Goal: Task Accomplishment & Management: Manage account settings

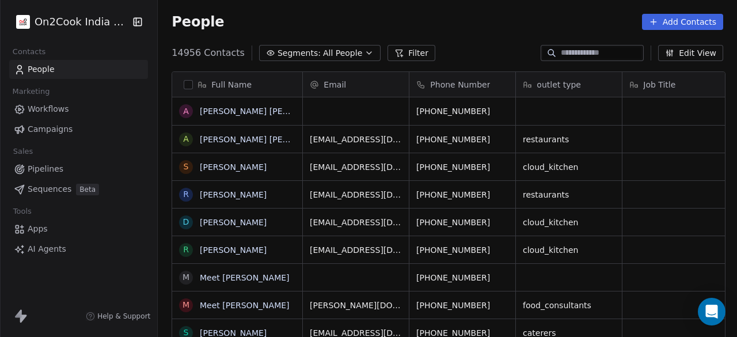
scroll to position [287, 573]
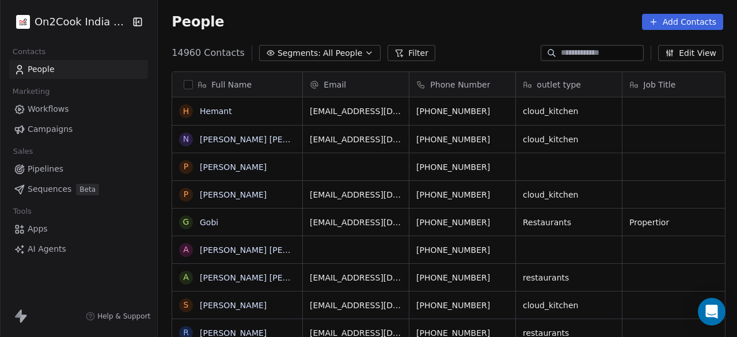
click at [400, 52] on button "Filter" at bounding box center [412, 53] width 48 height 16
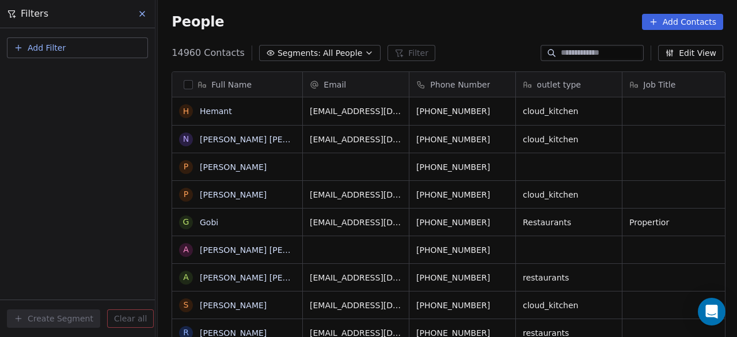
click at [79, 50] on button "Add Filter" at bounding box center [77, 47] width 141 height 21
click at [63, 75] on span "Contact properties" at bounding box center [56, 75] width 75 height 12
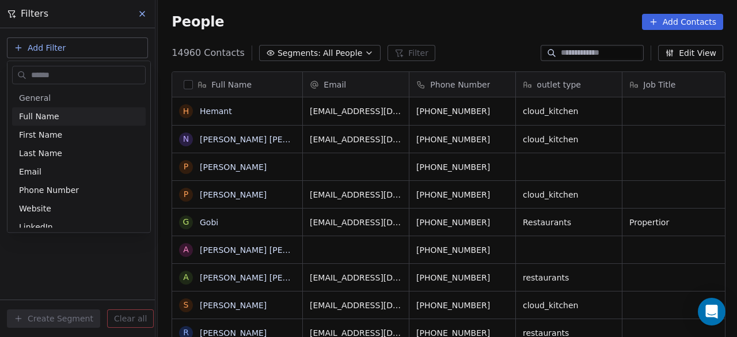
click at [63, 73] on input "text" at bounding box center [87, 75] width 116 height 17
type input "***"
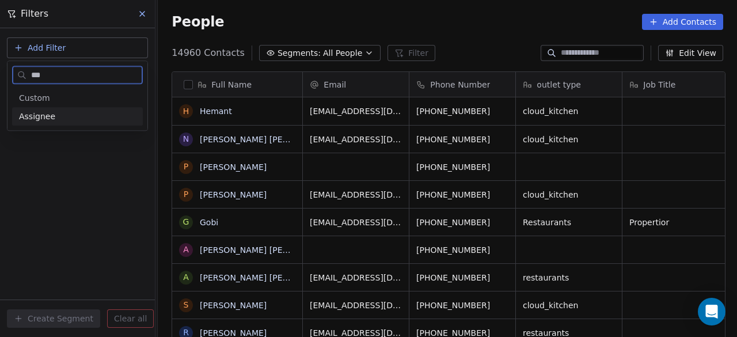
click at [63, 118] on div "Assignee" at bounding box center [77, 117] width 117 height 12
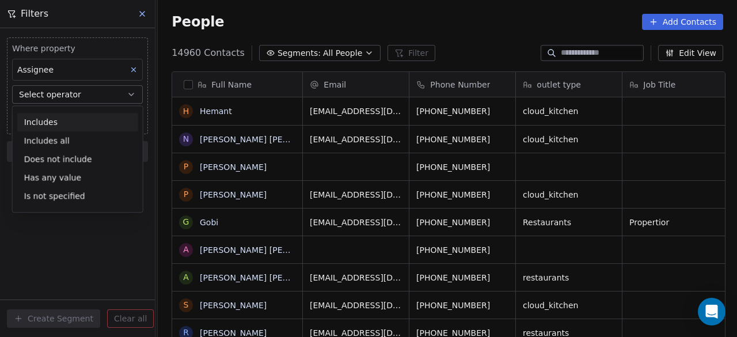
click at [62, 121] on div "Includes" at bounding box center [77, 122] width 121 height 18
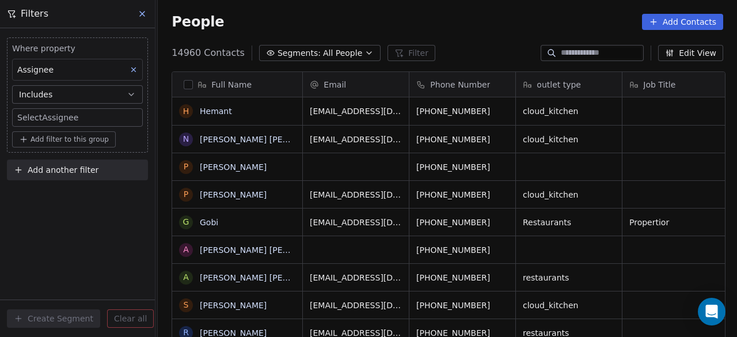
click at [62, 116] on body "On2Cook India Pvt. Ltd. Contacts People Marketing Workflows Campaigns Sales Pip…" at bounding box center [368, 168] width 737 height 337
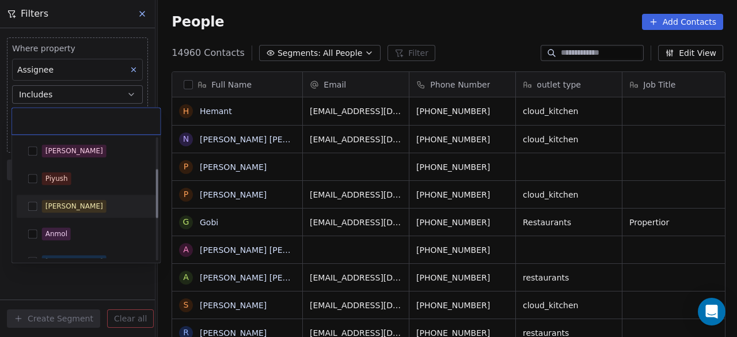
scroll to position [180, 0]
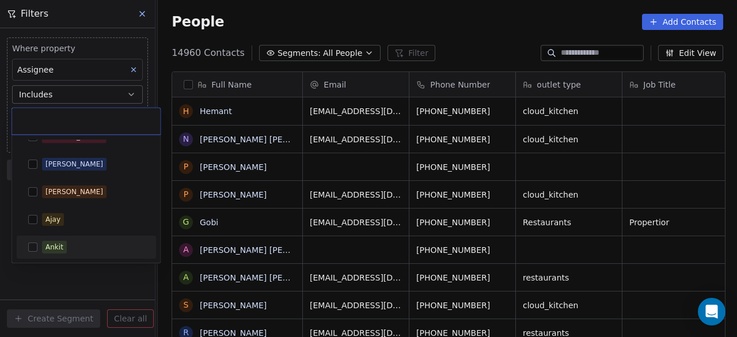
click at [32, 249] on button "Suggestions" at bounding box center [32, 246] width 9 height 9
click at [78, 271] on html "On2Cook India Pvt. Ltd. Contacts People Marketing Workflows Campaigns Sales Pip…" at bounding box center [368, 168] width 737 height 337
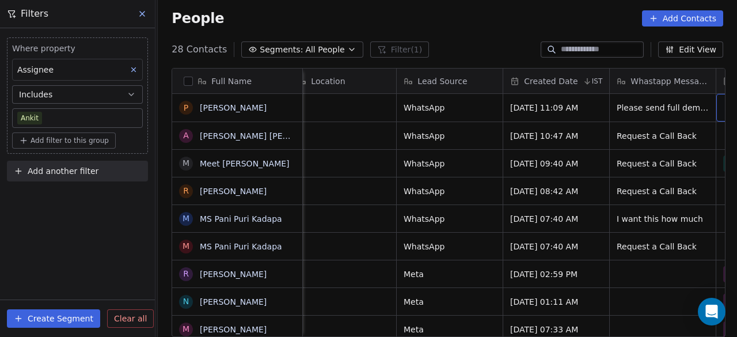
scroll to position [0, 759]
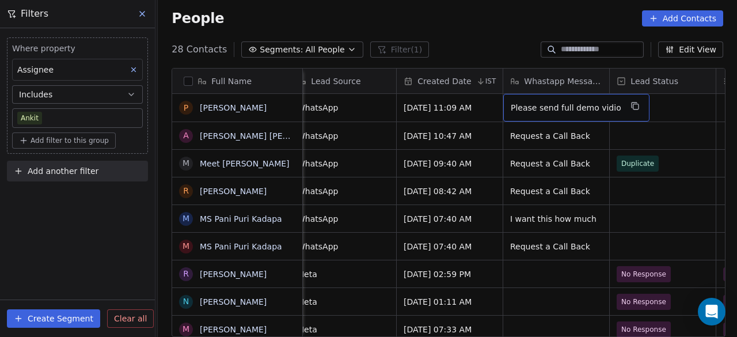
click at [611, 109] on div "Please send full demo vidio" at bounding box center [576, 108] width 146 height 28
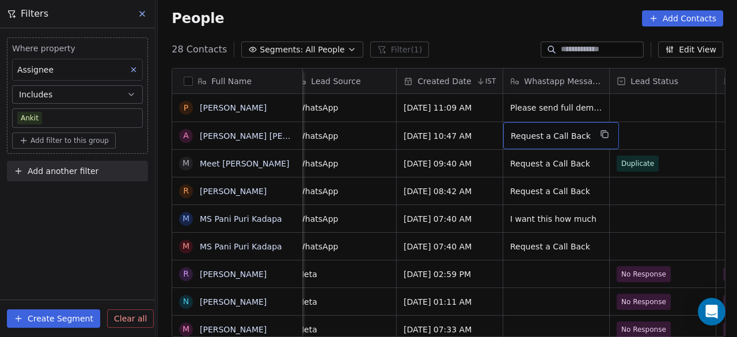
click at [98, 209] on div "Where property Assignee Includes Ankit Add filter to this group Add another fil…" at bounding box center [77, 182] width 155 height 309
click at [230, 17] on div "People Add Contacts" at bounding box center [448, 18] width 552 height 16
click at [111, 231] on div "Where property Assignee Includes Ankit Add filter to this group Add another fil…" at bounding box center [77, 182] width 155 height 309
click at [70, 217] on div "Where property Assignee Includes Ankit Add filter to this group Add another fil…" at bounding box center [77, 182] width 155 height 309
click at [139, 12] on icon at bounding box center [142, 13] width 9 height 9
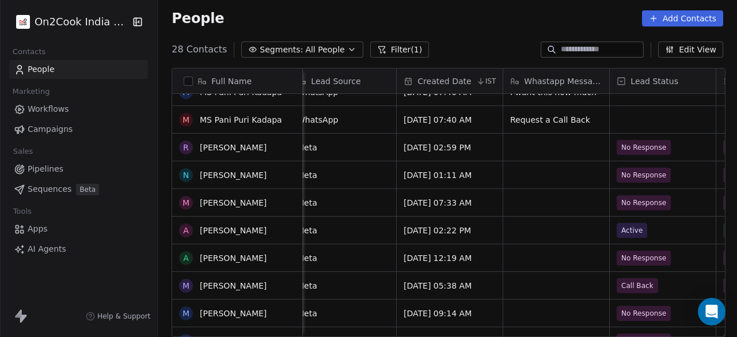
scroll to position [0, 0]
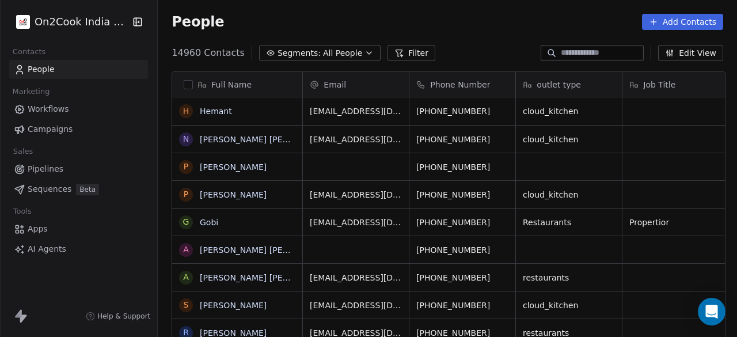
scroll to position [287, 573]
click at [389, 53] on button "Filter" at bounding box center [412, 53] width 48 height 16
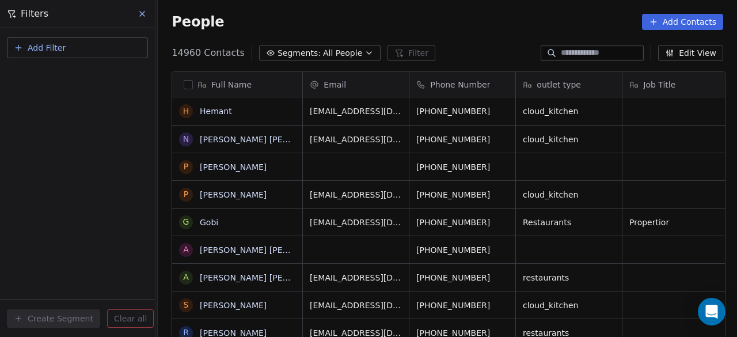
click at [127, 47] on button "Add Filter" at bounding box center [77, 47] width 141 height 21
click at [108, 71] on div "Contact properties" at bounding box center [77, 75] width 117 height 12
type input "***"
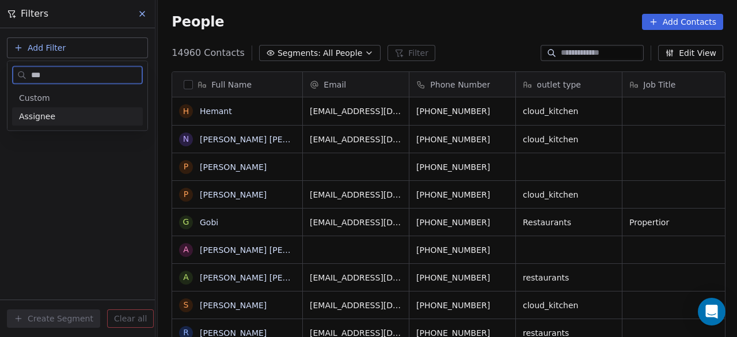
click at [65, 122] on div "Assignee" at bounding box center [77, 117] width 117 height 12
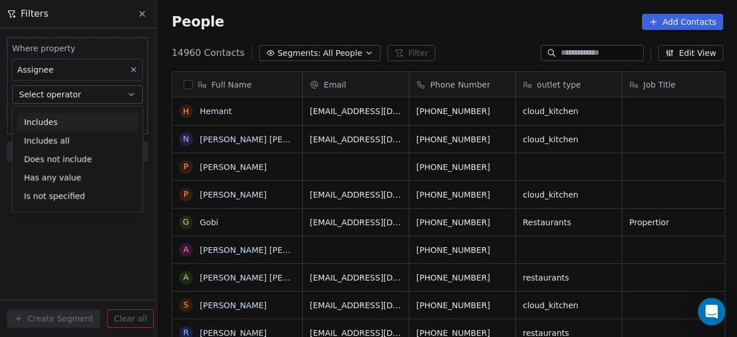
click at [55, 124] on div "Includes" at bounding box center [77, 122] width 121 height 18
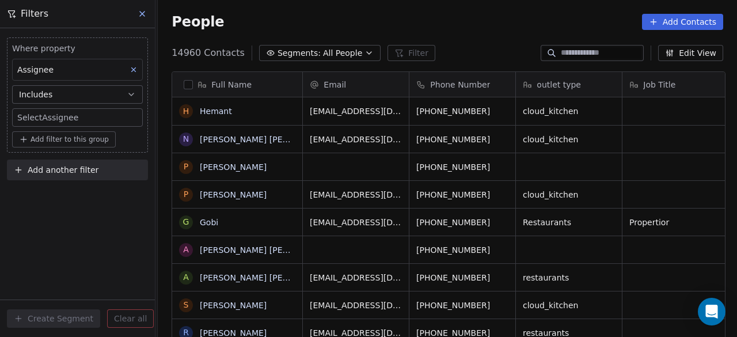
click at [68, 113] on body "On2Cook India Pvt. Ltd. Contacts People Marketing Workflows Campaigns Sales Pip…" at bounding box center [368, 168] width 737 height 337
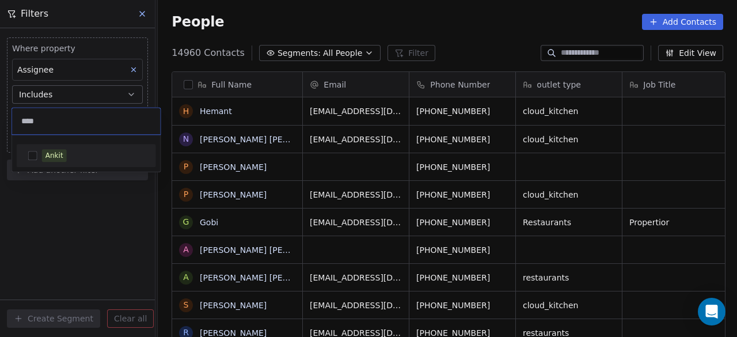
type input "****"
click at [34, 157] on button "Suggestions" at bounding box center [32, 155] width 9 height 9
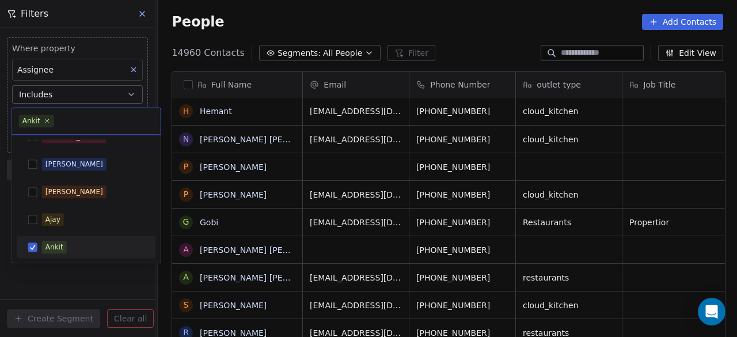
click at [124, 285] on html "On2Cook India Pvt. Ltd. Contacts People Marketing Workflows Campaigns Sales Pip…" at bounding box center [368, 168] width 737 height 337
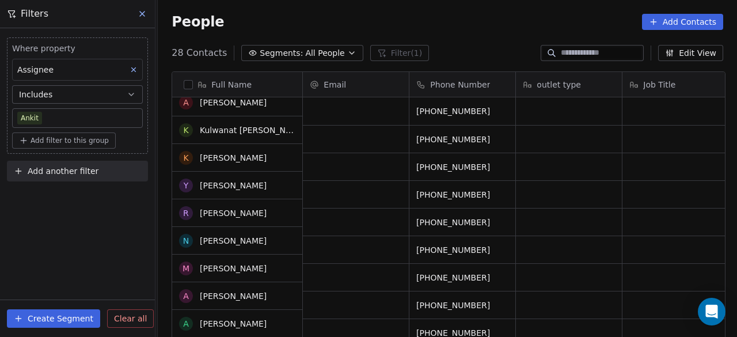
scroll to position [0, 0]
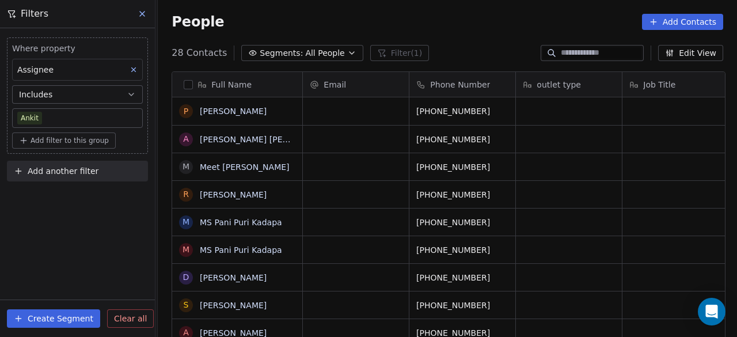
click at [456, 39] on div "People Add Contacts" at bounding box center [447, 22] width 579 height 44
click at [109, 212] on div "Where property Assignee Includes Ankit Add filter to this group Add another fil…" at bounding box center [77, 182] width 155 height 309
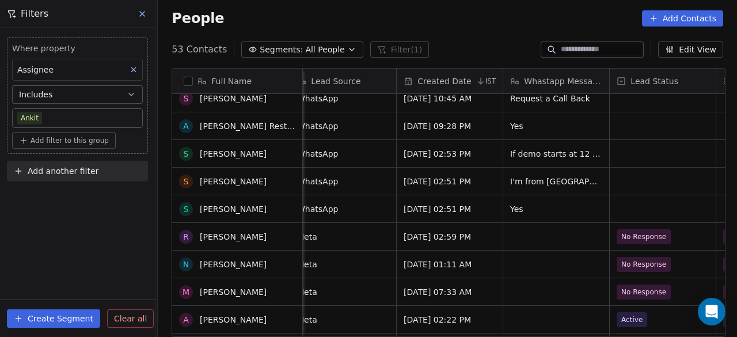
scroll to position [749, 0]
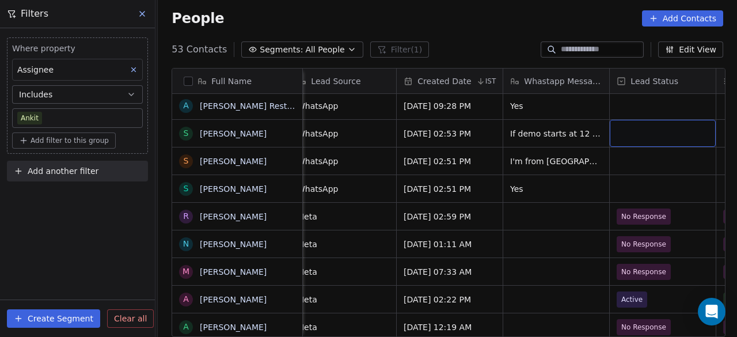
click at [617, 138] on div "grid" at bounding box center [663, 133] width 106 height 27
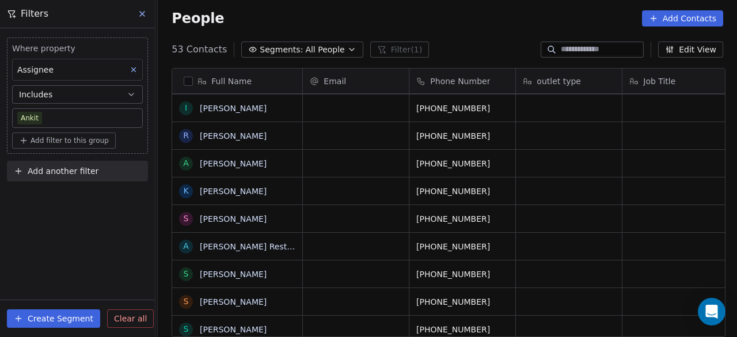
scroll to position [0, 0]
click at [85, 240] on div "Where property Assignee Includes Ankit Add filter to this group Add another fil…" at bounding box center [77, 182] width 155 height 309
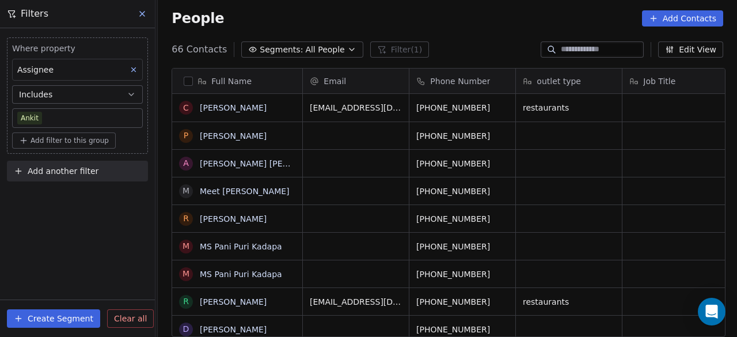
click at [116, 221] on div "Where property Assignee Includes Ankit Add filter to this group Add another fil…" at bounding box center [77, 182] width 155 height 309
click at [105, 218] on div "Where property Assignee Includes Ankit Add filter to this group Add another fil…" at bounding box center [77, 182] width 155 height 309
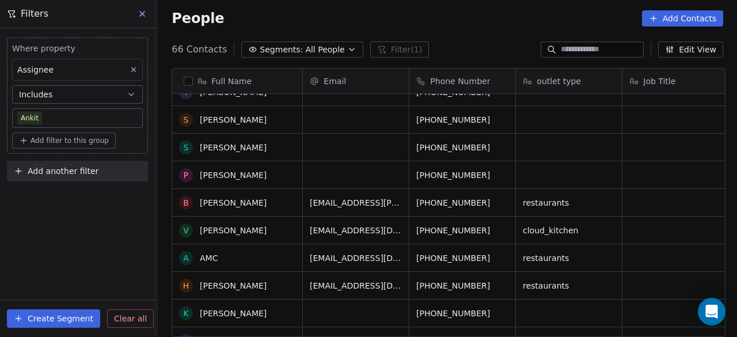
scroll to position [806, 0]
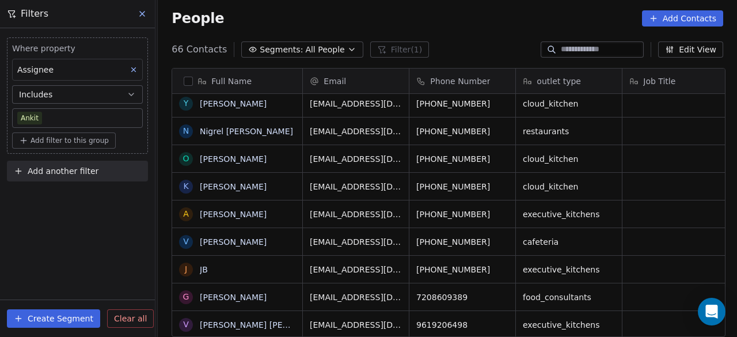
click at [121, 210] on div "Where property Assignee Includes Ankit Add filter to this group Add another fil…" at bounding box center [77, 182] width 155 height 309
click at [112, 253] on div "Where property Assignee Includes Ankit Add filter to this group Add another fil…" at bounding box center [77, 182] width 155 height 309
click at [56, 319] on button "Create Segment" at bounding box center [53, 318] width 93 height 18
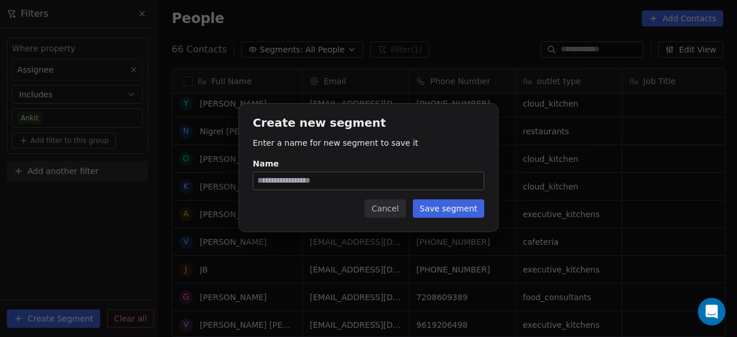
click at [297, 182] on input "Name" at bounding box center [368, 180] width 230 height 17
type input "**********"
click at [446, 211] on button "Save segment" at bounding box center [448, 208] width 71 height 18
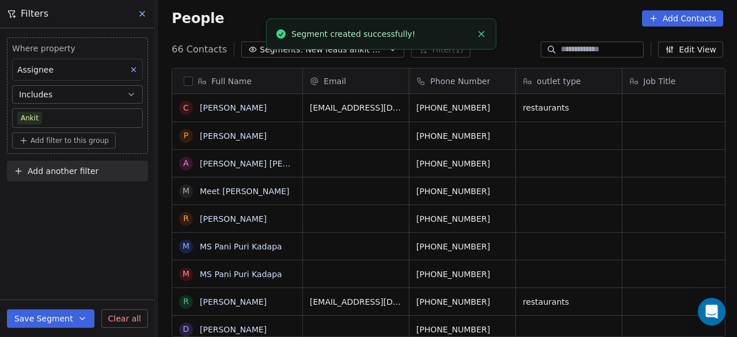
click at [86, 236] on div "Where property Assignee Includes Ankit Add filter to this group Add another fil…" at bounding box center [77, 182] width 155 height 309
click at [56, 320] on button "Save Segment" at bounding box center [51, 318] width 88 height 18
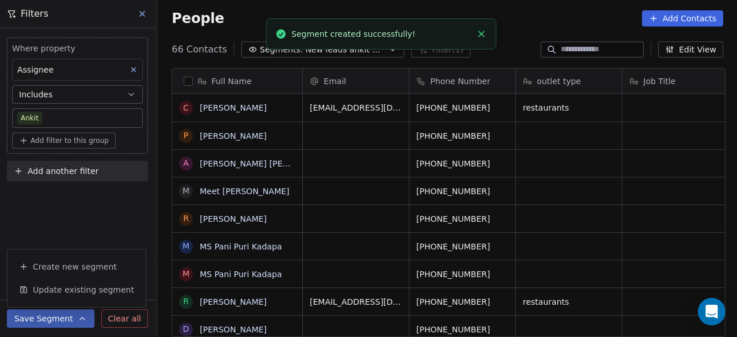
click at [123, 220] on div "Where property Assignee Includes Ankit Add filter to this group Add another fil…" at bounding box center [77, 182] width 155 height 309
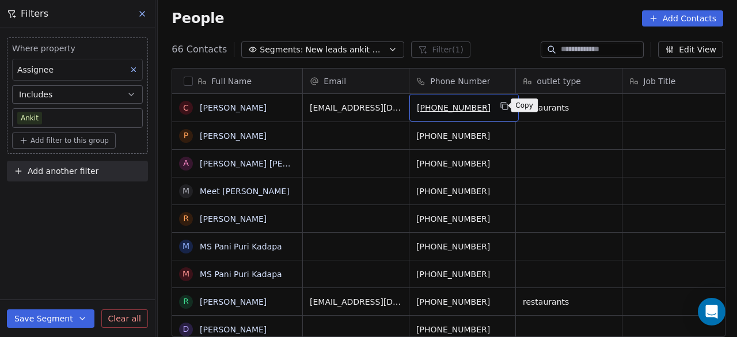
click at [501, 105] on icon "grid" at bounding box center [505, 105] width 9 height 9
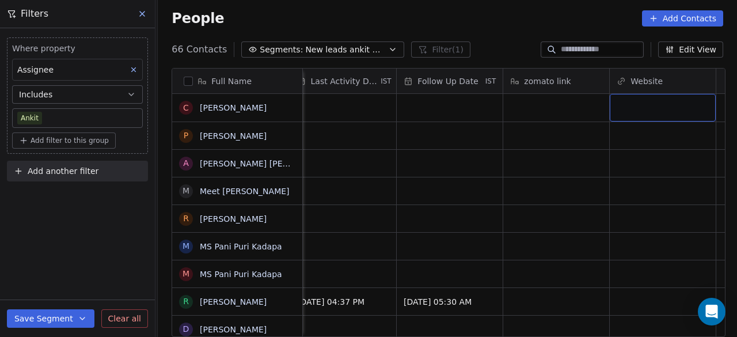
scroll to position [0, 1745]
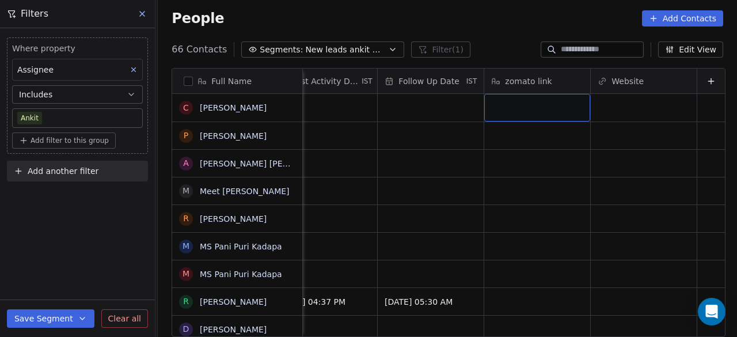
click at [539, 112] on div "grid" at bounding box center [537, 108] width 106 height 28
type textarea "**********"
click at [606, 109] on html "On2Cook India Pvt. Ltd. Contacts People Marketing Workflows Campaigns Sales Pip…" at bounding box center [368, 168] width 737 height 337
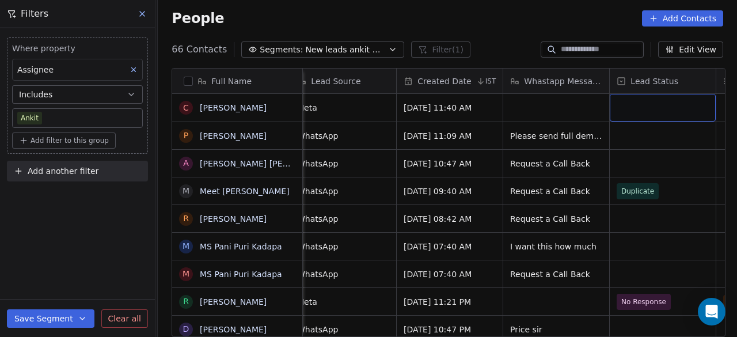
scroll to position [0, 865]
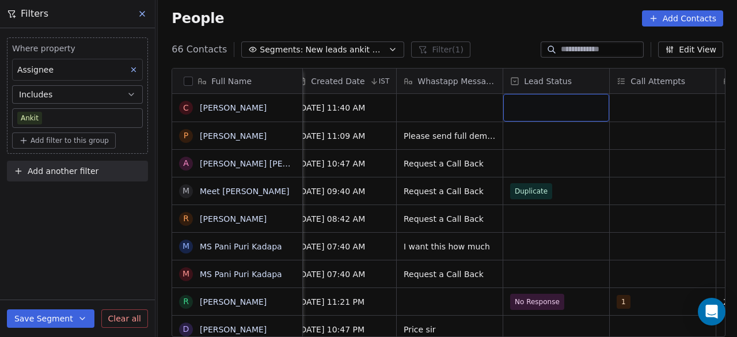
click at [523, 104] on div "grid" at bounding box center [556, 108] width 106 height 28
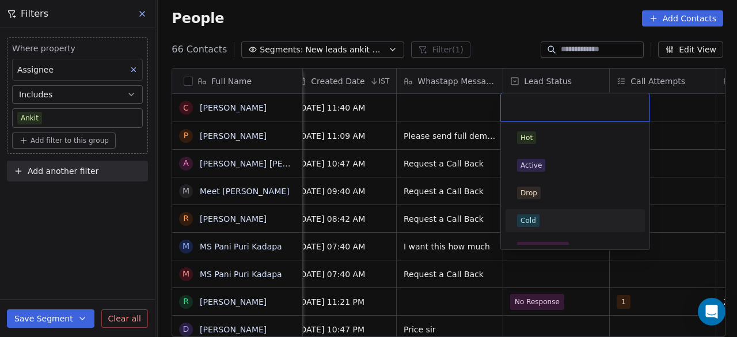
click at [535, 217] on div "Cold" at bounding box center [529, 220] width 16 height 10
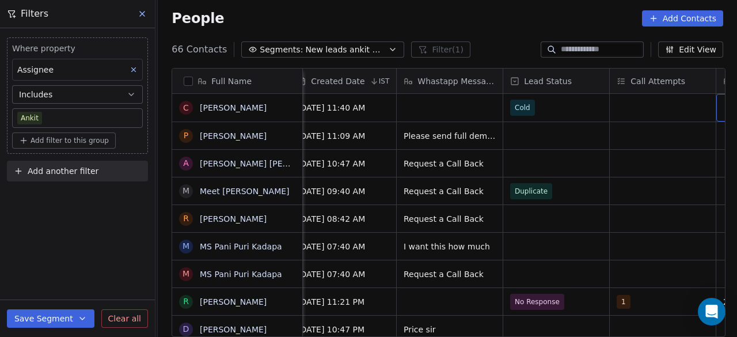
scroll to position [0, 972]
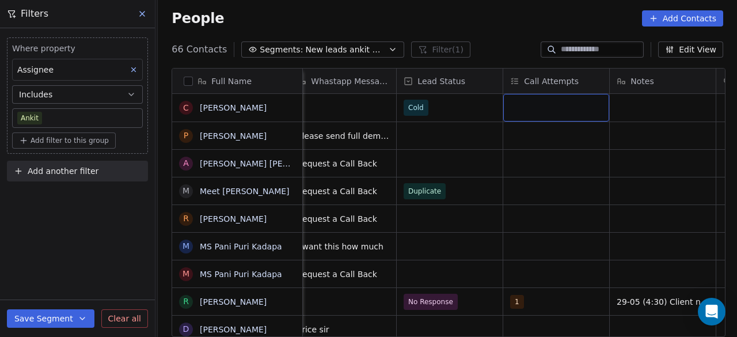
click at [537, 111] on div "grid" at bounding box center [556, 108] width 106 height 28
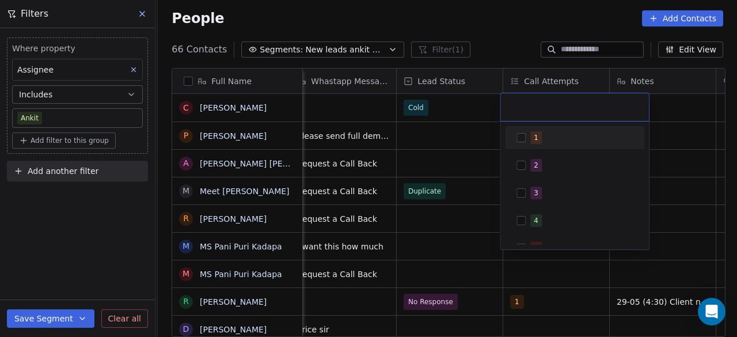
click at [521, 139] on button "Suggestions" at bounding box center [521, 137] width 9 height 9
click at [692, 111] on html "On2Cook India Pvt. Ltd. Contacts People Marketing Workflows Campaigns Sales Pip…" at bounding box center [368, 168] width 737 height 337
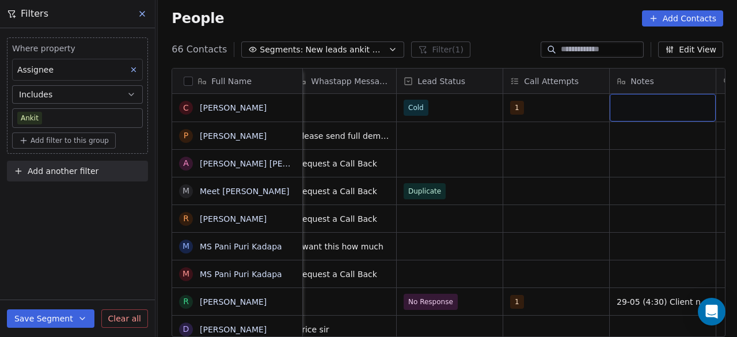
click at [647, 111] on div "grid" at bounding box center [663, 108] width 106 height 28
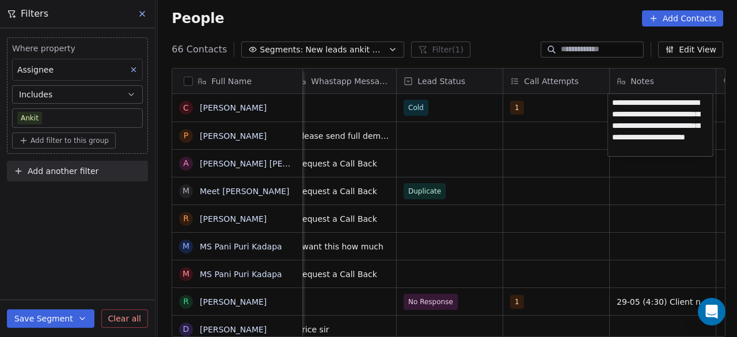
click at [633, 147] on textarea "**********" at bounding box center [660, 125] width 105 height 62
click at [628, 113] on textarea "**********" at bounding box center [660, 125] width 105 height 62
click at [655, 126] on textarea "**********" at bounding box center [660, 125] width 105 height 62
click at [640, 135] on textarea "**********" at bounding box center [660, 125] width 105 height 62
click at [675, 153] on textarea "**********" at bounding box center [660, 131] width 105 height 74
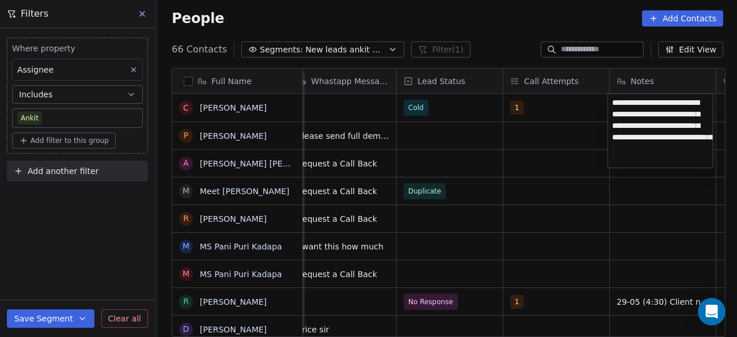
click at [661, 164] on textarea "**********" at bounding box center [660, 131] width 105 height 74
click at [656, 180] on textarea "**********" at bounding box center [660, 142] width 105 height 97
click at [628, 183] on textarea "**********" at bounding box center [660, 142] width 105 height 97
drag, startPoint x: 687, startPoint y: 182, endPoint x: 663, endPoint y: 199, distance: 29.3
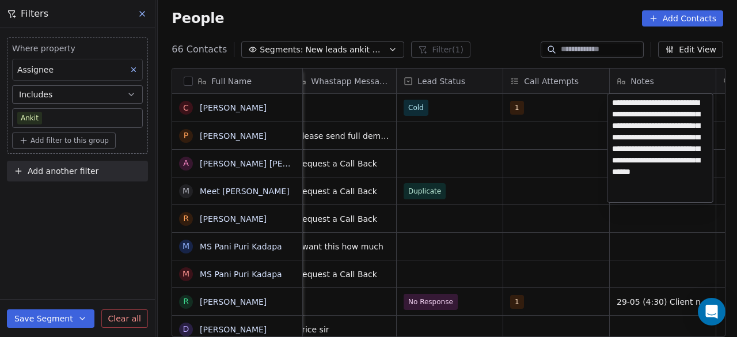
click at [663, 199] on textarea "**********" at bounding box center [660, 148] width 105 height 108
type textarea "**********"
click at [568, 110] on html "On2Cook India Pvt. Ltd. Contacts People Marketing Workflows Campaigns Sales Pip…" at bounding box center [368, 168] width 737 height 337
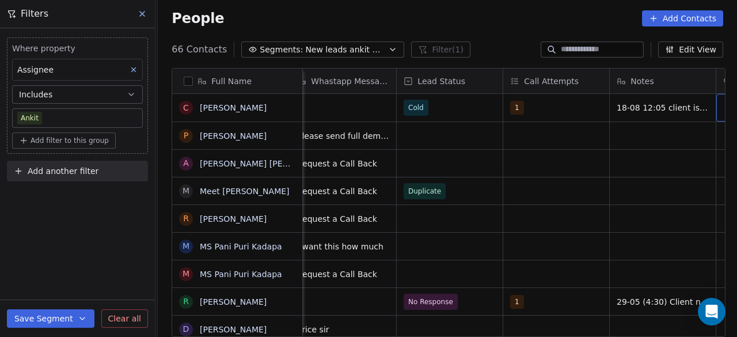
scroll to position [0, 1078]
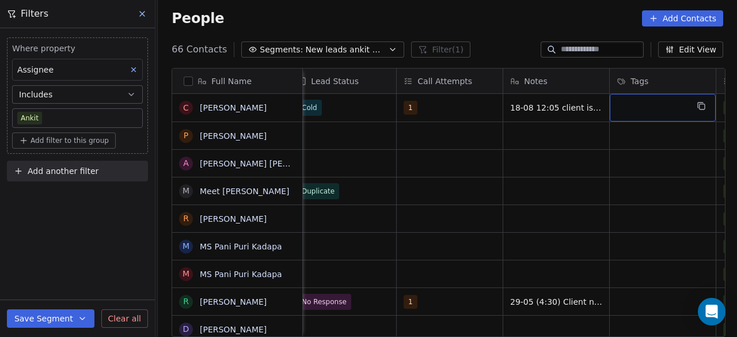
click at [643, 105] on div "grid" at bounding box center [663, 108] width 106 height 28
click at [681, 108] on div "grid" at bounding box center [663, 108] width 106 height 28
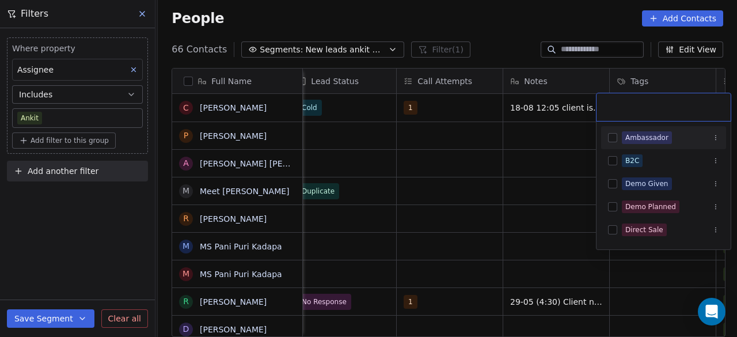
click at [681, 108] on input "text" at bounding box center [664, 107] width 120 height 13
click at [537, 126] on html "On2Cook India Pvt. Ltd. Contacts People Marketing Workflows Campaigns Sales Pip…" at bounding box center [368, 168] width 737 height 337
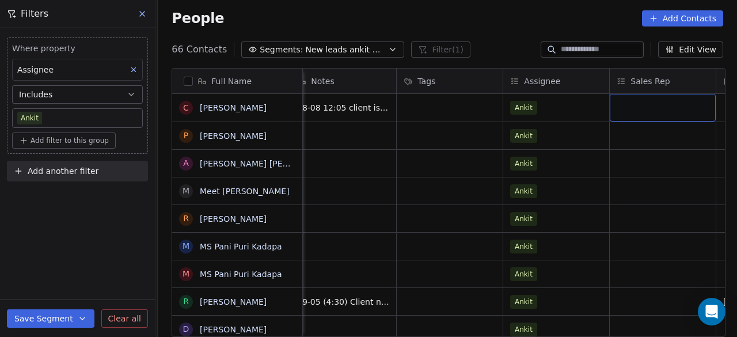
scroll to position [0, 1398]
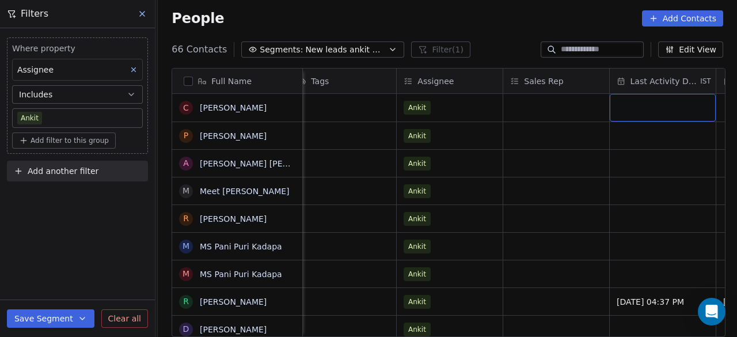
click at [644, 108] on div "grid" at bounding box center [663, 108] width 106 height 28
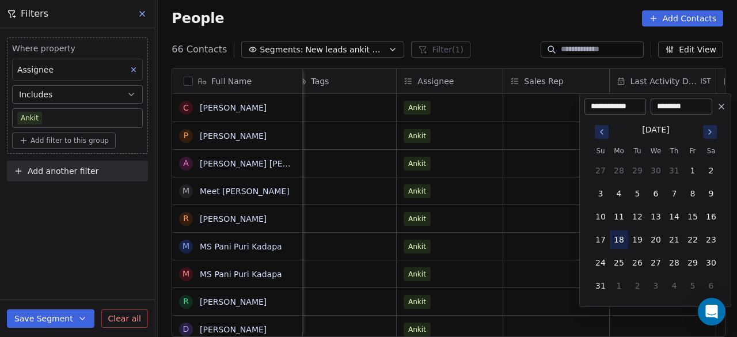
click at [617, 240] on button "18" at bounding box center [619, 239] width 18 height 18
click at [534, 171] on html "On2Cook India Pvt. Ltd. Contacts People Marketing Workflows Campaigns Sales Pip…" at bounding box center [368, 168] width 737 height 337
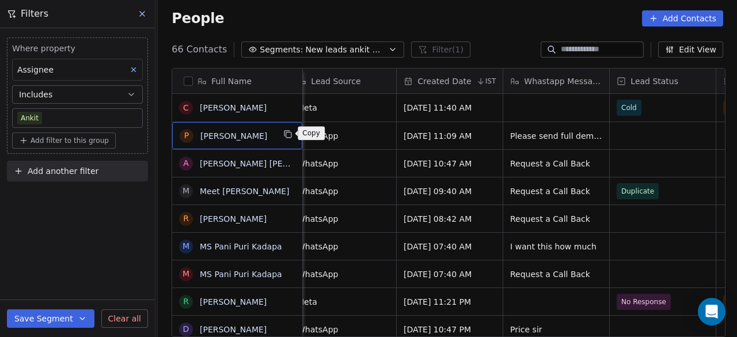
scroll to position [0, 0]
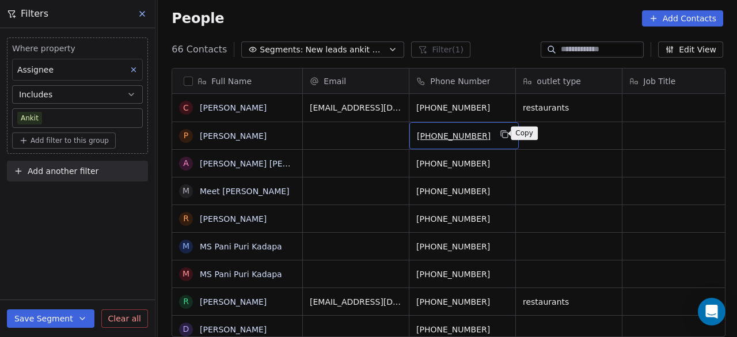
click at [502, 131] on icon "grid" at bounding box center [504, 133] width 5 height 5
click at [88, 217] on div "Where property Assignee Includes Ankit Add filter to this group Add another fil…" at bounding box center [77, 182] width 155 height 309
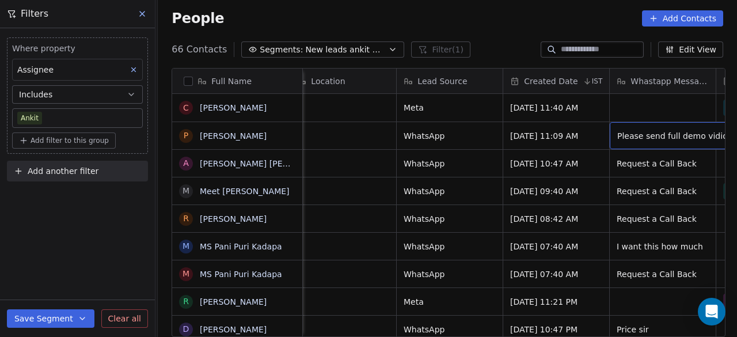
scroll to position [0, 759]
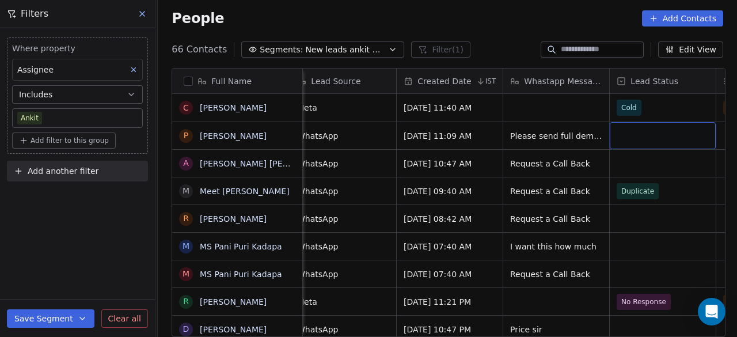
click at [646, 140] on div "grid" at bounding box center [663, 135] width 106 height 27
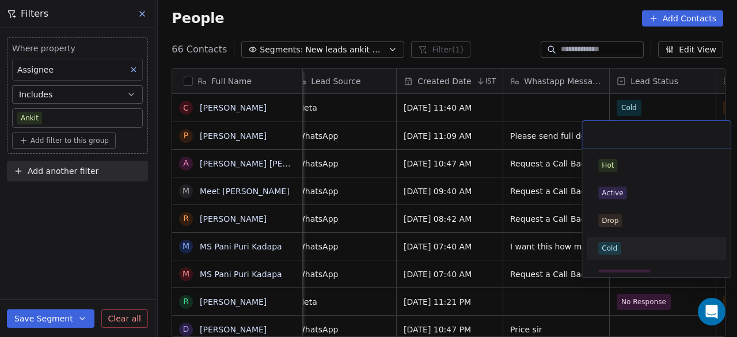
click at [630, 253] on div "Cold" at bounding box center [656, 248] width 116 height 13
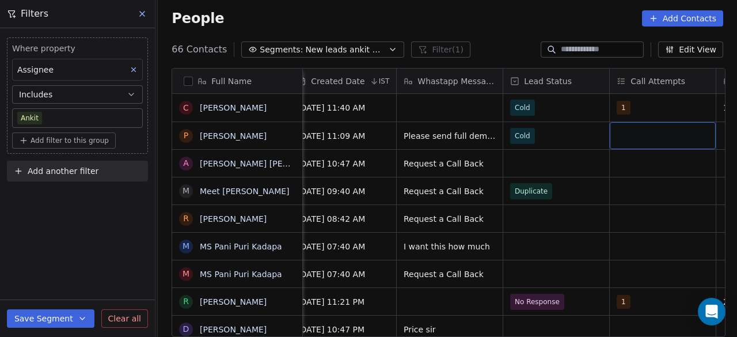
scroll to position [0, 972]
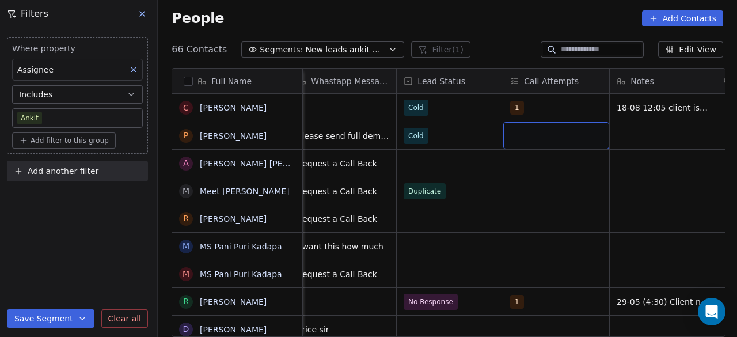
click at [526, 137] on div "grid" at bounding box center [556, 135] width 106 height 27
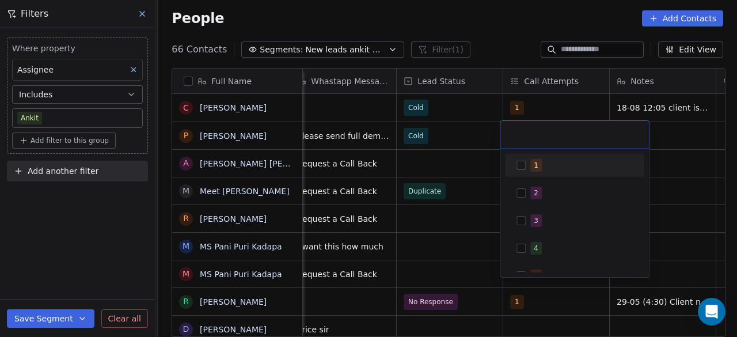
click at [522, 164] on button "Suggestions" at bounding box center [521, 165] width 9 height 9
click at [669, 137] on html "On2Cook India Pvt. Ltd. Contacts People Marketing Workflows Campaigns Sales Pip…" at bounding box center [368, 168] width 737 height 337
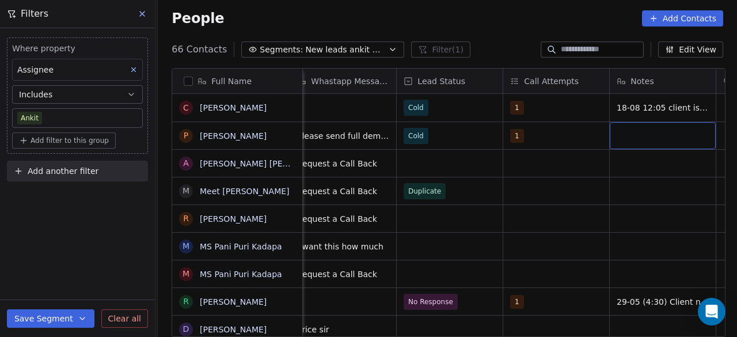
click at [642, 137] on div "grid" at bounding box center [663, 135] width 106 height 27
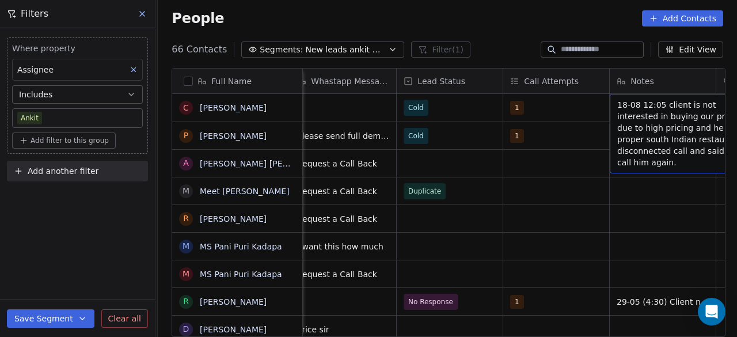
click at [651, 107] on span "18-08 12:05 client is not interested in buying our product due to high pricing …" at bounding box center [685, 133] width 137 height 69
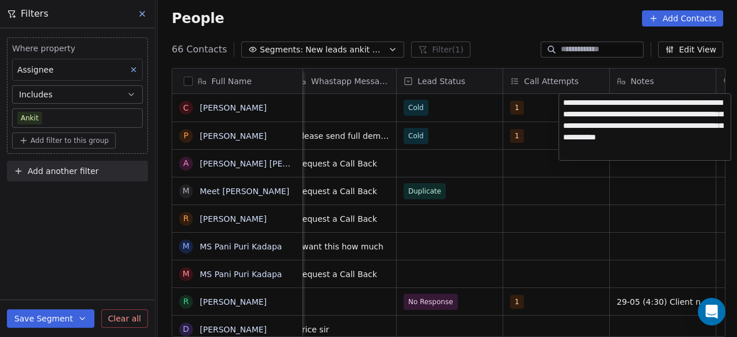
click at [624, 173] on html "On2Cook India Pvt. Ltd. Contacts People Marketing Workflows Campaigns Sales Pip…" at bounding box center [368, 168] width 737 height 337
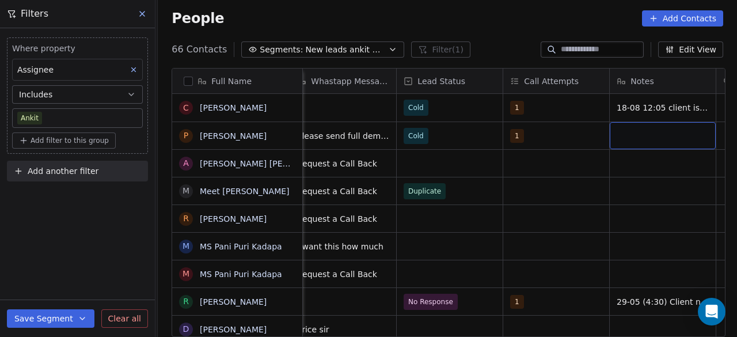
click at [629, 131] on div "grid" at bounding box center [663, 135] width 106 height 27
click at [661, 143] on textarea "**********" at bounding box center [660, 140] width 105 height 36
type textarea "**********"
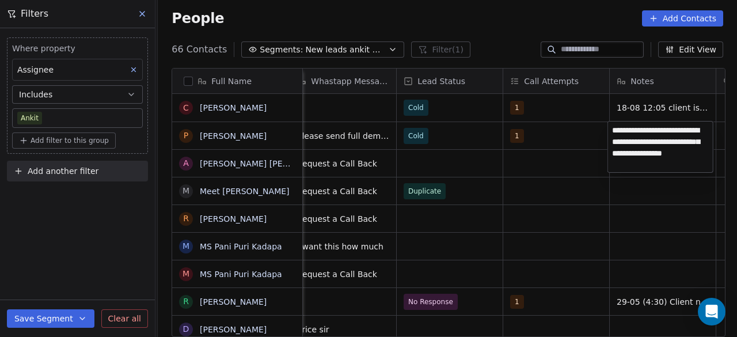
click at [590, 134] on html "On2Cook India Pvt. Ltd. Contacts People Marketing Workflows Campaigns Sales Pip…" at bounding box center [368, 168] width 737 height 337
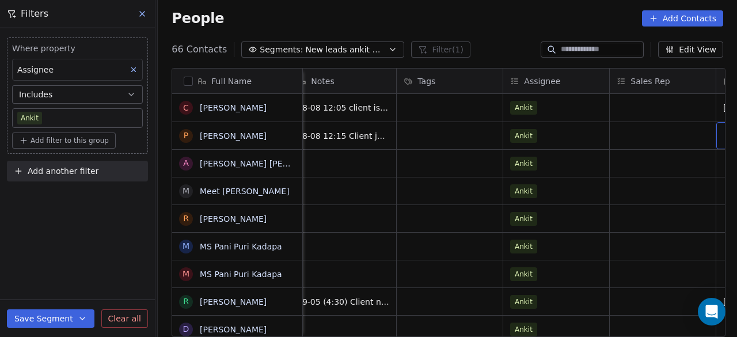
scroll to position [0, 1398]
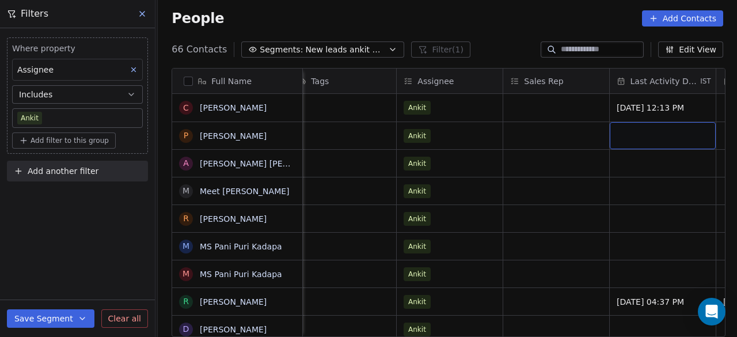
click at [660, 132] on div "grid" at bounding box center [663, 135] width 106 height 27
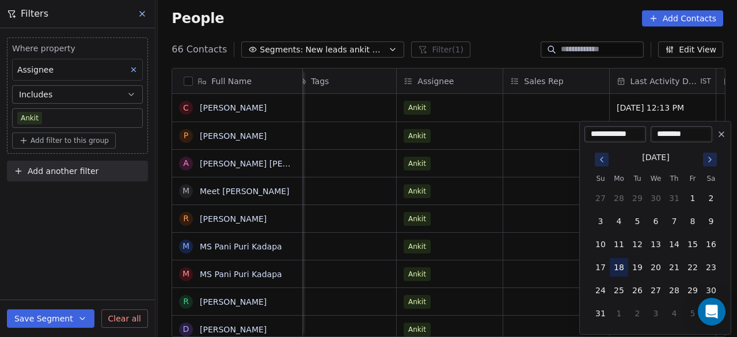
click at [621, 266] on button "18" at bounding box center [619, 267] width 18 height 18
click at [622, 266] on button "18" at bounding box center [619, 267] width 18 height 18
click at [540, 135] on html "On2Cook India Pvt. Ltd. Contacts People Marketing Workflows Campaigns Sales Pip…" at bounding box center [368, 168] width 737 height 337
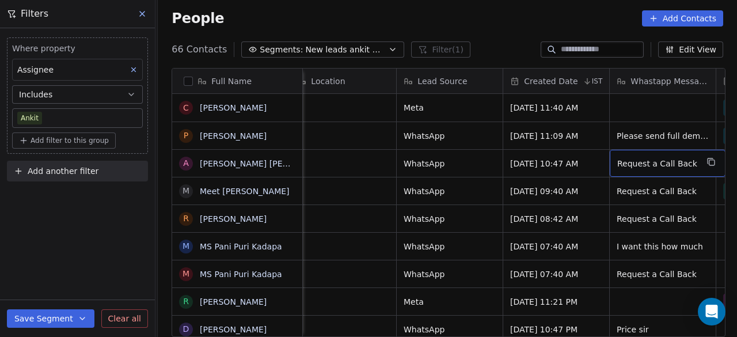
scroll to position [0, 759]
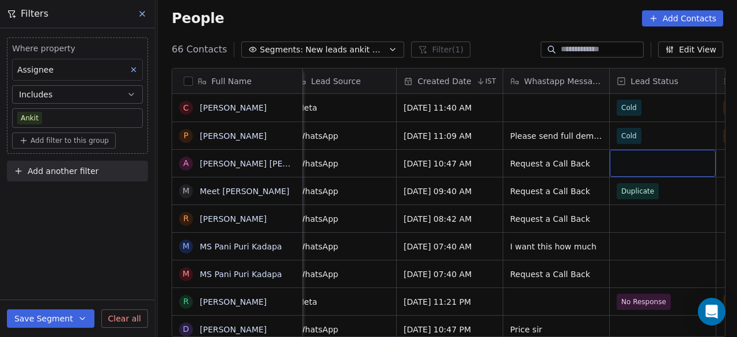
click at [620, 162] on div "grid" at bounding box center [663, 163] width 106 height 27
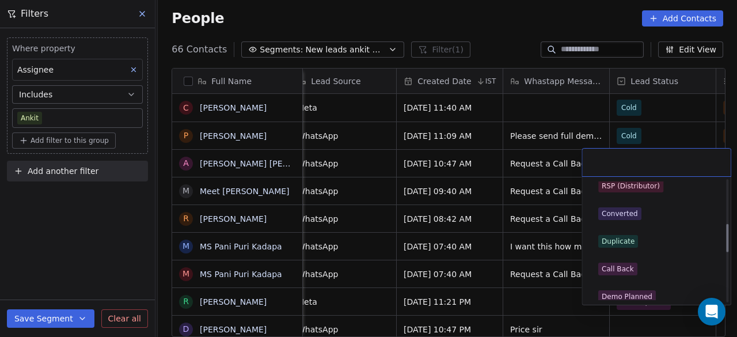
scroll to position [230, 0]
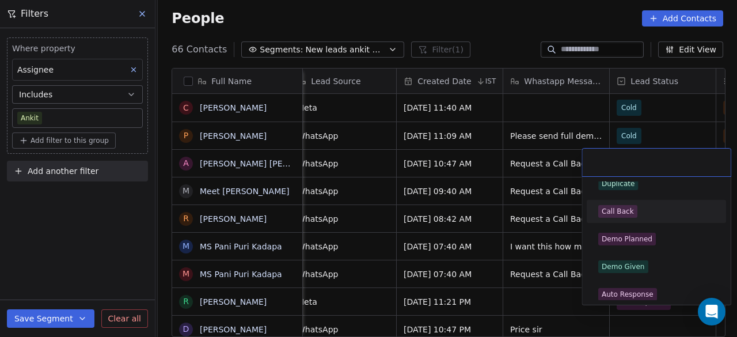
click at [650, 213] on div "Call Back" at bounding box center [656, 211] width 116 height 13
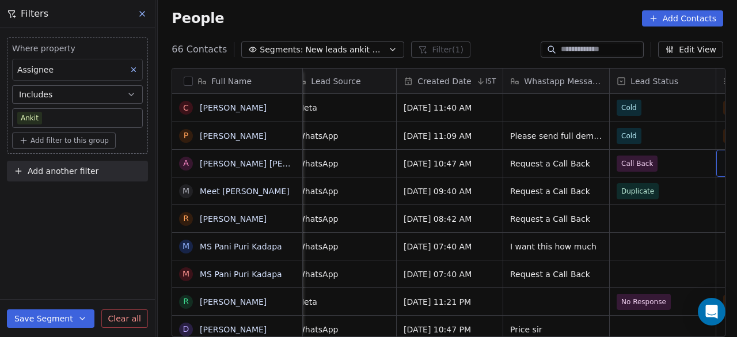
scroll to position [0, 865]
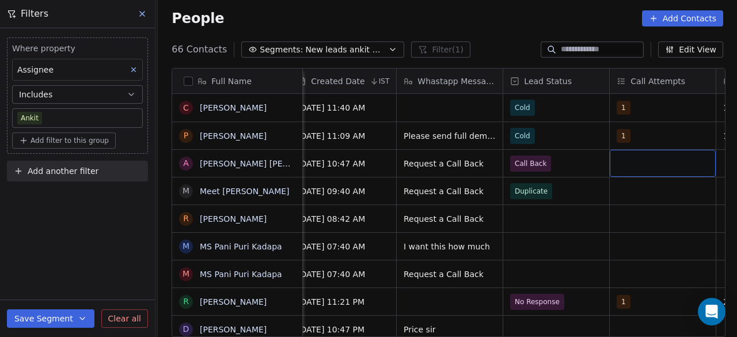
click at [669, 158] on div "grid" at bounding box center [663, 163] width 106 height 27
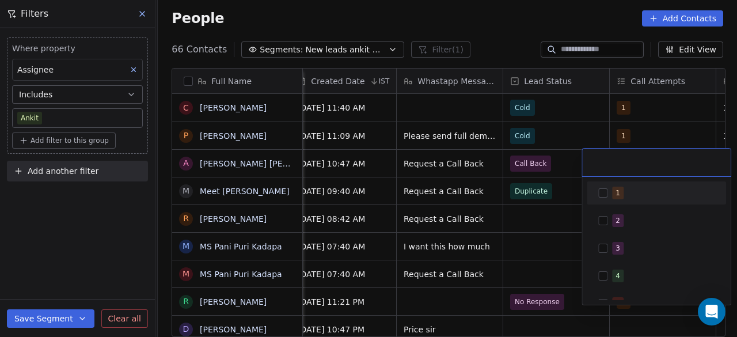
click at [598, 191] on button "Suggestions" at bounding box center [602, 192] width 9 height 9
click at [639, 165] on input "text" at bounding box center [668, 162] width 111 height 13
click at [557, 190] on html "On2Cook India Pvt. Ltd. Contacts People Marketing Workflows Campaigns Sales Pip…" at bounding box center [368, 168] width 737 height 337
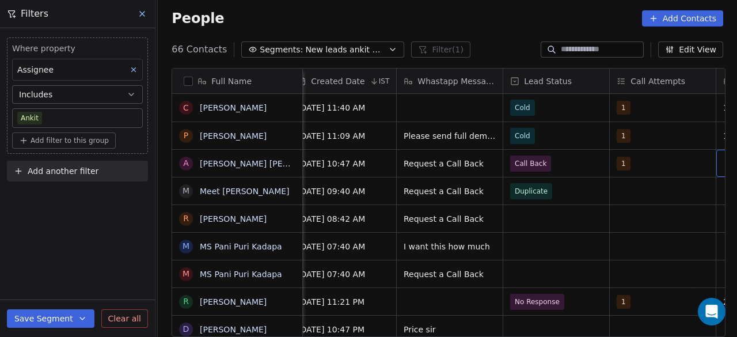
scroll to position [0, 972]
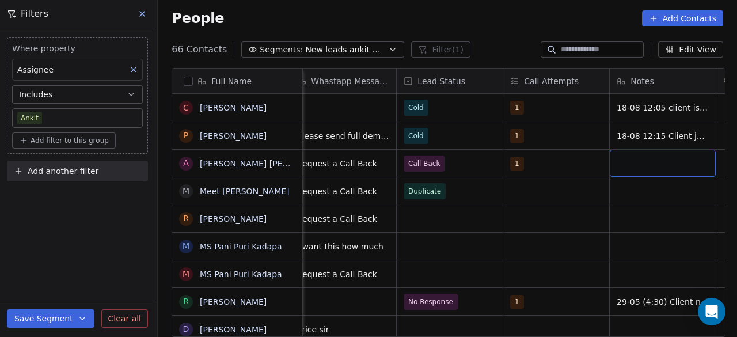
click at [652, 166] on div "grid" at bounding box center [663, 163] width 106 height 27
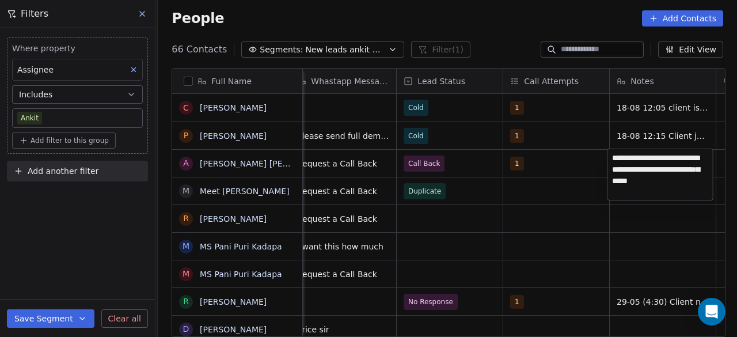
click at [639, 186] on textarea "**********" at bounding box center [660, 174] width 105 height 51
drag, startPoint x: 634, startPoint y: 177, endPoint x: 636, endPoint y: 195, distance: 17.4
click at [636, 195] on textarea "**********" at bounding box center [660, 174] width 105 height 51
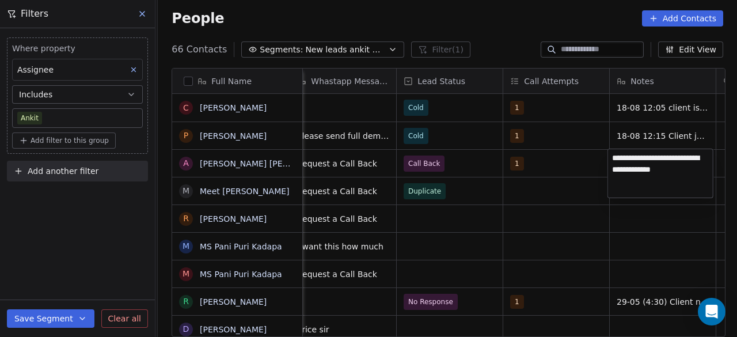
type textarea "**********"
drag, startPoint x: 658, startPoint y: 156, endPoint x: 685, endPoint y: 172, distance: 31.8
click at [685, 172] on textarea "**********" at bounding box center [660, 172] width 105 height 47
click at [684, 177] on textarea "**********" at bounding box center [660, 172] width 105 height 47
click at [588, 168] on html "On2Cook India Pvt. Ltd. Contacts People Marketing Workflows Campaigns Sales Pip…" at bounding box center [368, 168] width 737 height 337
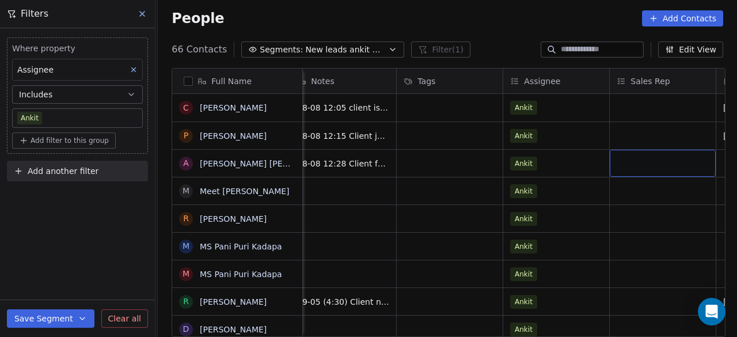
scroll to position [0, 1398]
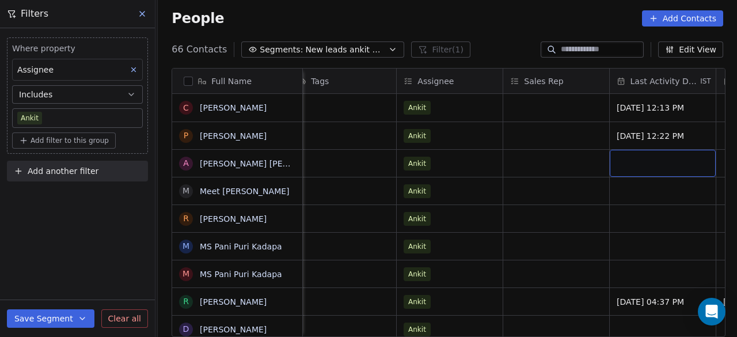
click at [657, 165] on div "grid" at bounding box center [663, 163] width 106 height 27
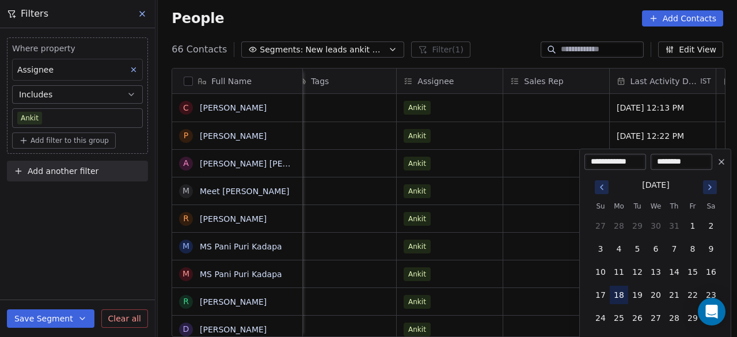
click at [621, 293] on button "18" at bounding box center [619, 295] width 18 height 18
click at [619, 292] on button "18" at bounding box center [619, 295] width 18 height 18
click at [555, 159] on html "On2Cook India Pvt. Ltd. Contacts People Marketing Workflows Campaigns Sales Pip…" at bounding box center [368, 168] width 737 height 337
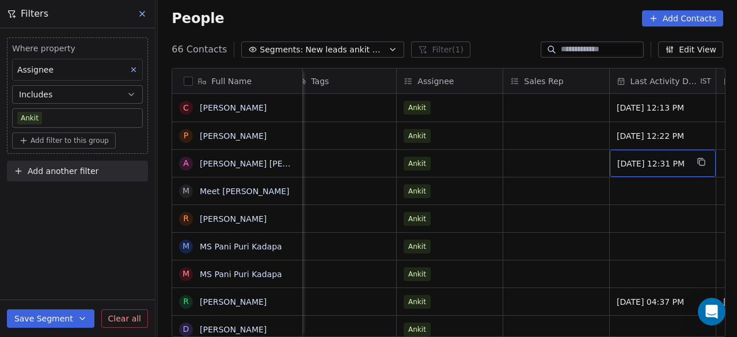
scroll to position [0, 1504]
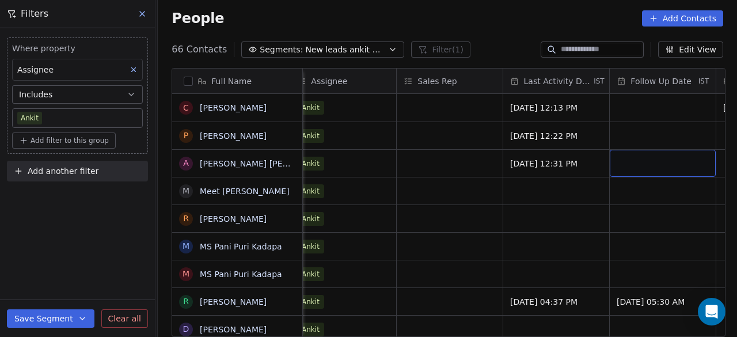
click at [640, 164] on div "grid" at bounding box center [663, 163] width 106 height 27
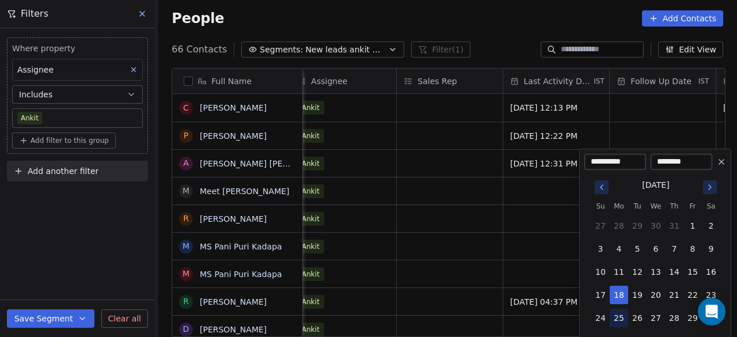
click at [621, 318] on button "25" at bounding box center [619, 318] width 18 height 18
click at [660, 295] on button "20" at bounding box center [656, 295] width 18 height 18
type input "**********"
click at [561, 182] on html "On2Cook India Pvt. Ltd. Contacts People Marketing Workflows Campaigns Sales Pip…" at bounding box center [368, 168] width 737 height 337
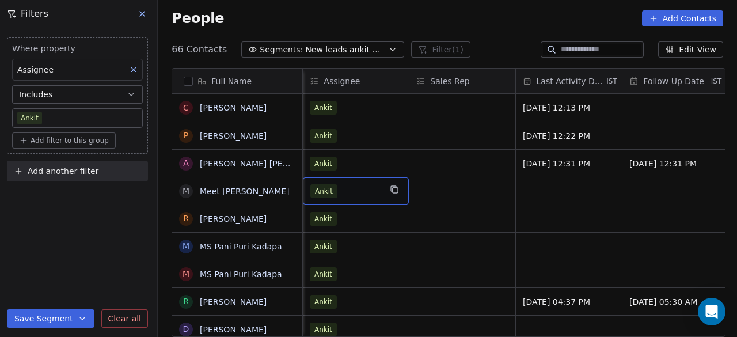
scroll to position [0, 1385]
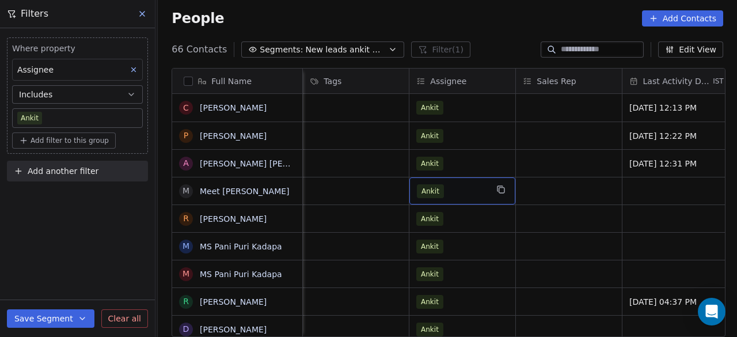
click at [465, 196] on div "Ankit" at bounding box center [452, 191] width 70 height 14
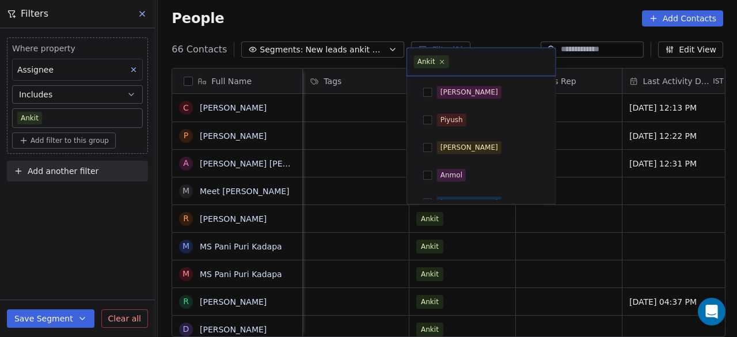
scroll to position [180, 0]
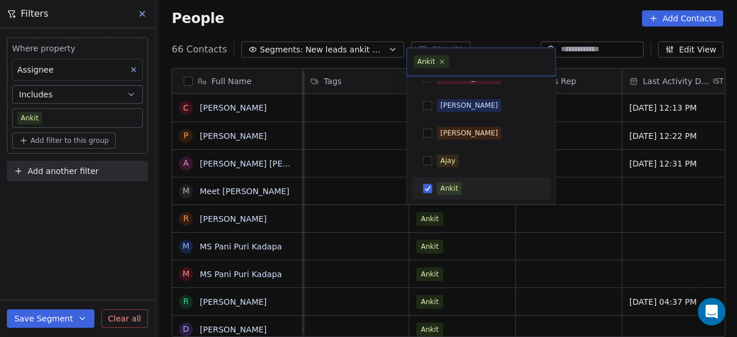
click at [426, 191] on button "Suggestions" at bounding box center [427, 188] width 9 height 9
click at [381, 187] on html "On2Cook India Pvt. Ltd. Contacts People Marketing Workflows Campaigns Sales Pip…" at bounding box center [368, 168] width 737 height 337
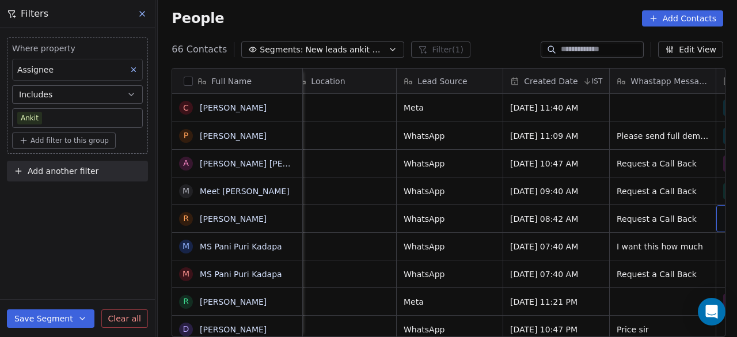
scroll to position [0, 759]
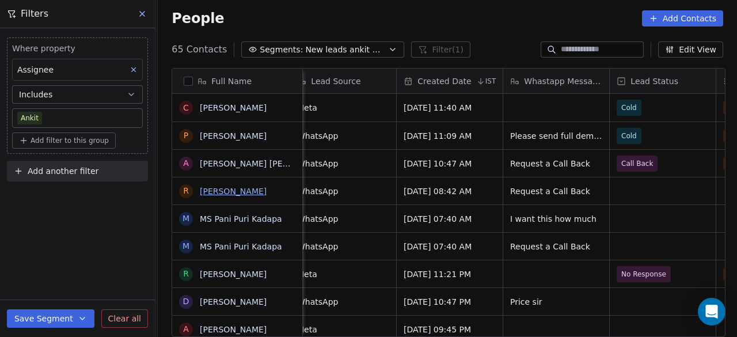
click at [256, 191] on link "[PERSON_NAME]" at bounding box center [233, 191] width 67 height 9
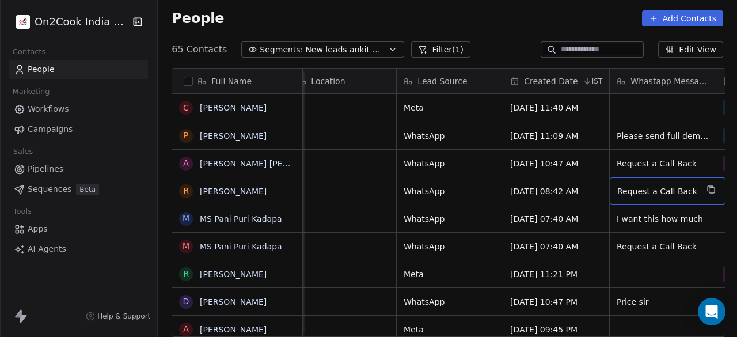
scroll to position [0, 759]
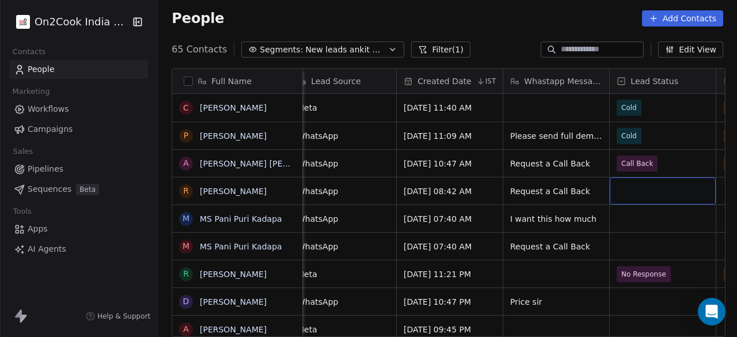
click at [628, 190] on div "grid" at bounding box center [663, 190] width 106 height 27
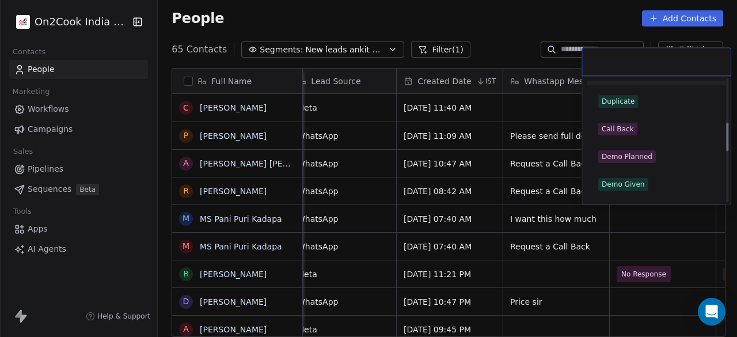
scroll to position [230, 0]
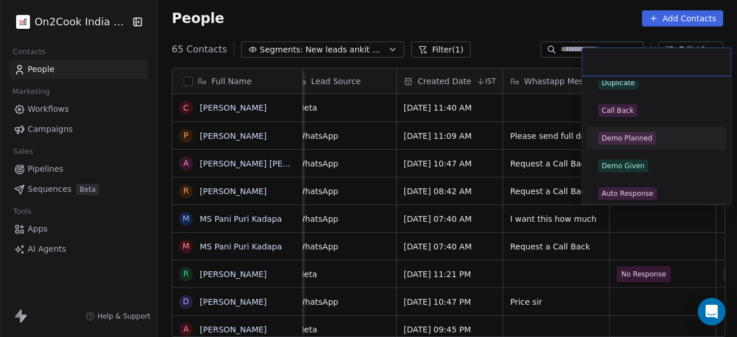
click at [665, 139] on div "Demo Planned" at bounding box center [656, 138] width 116 height 13
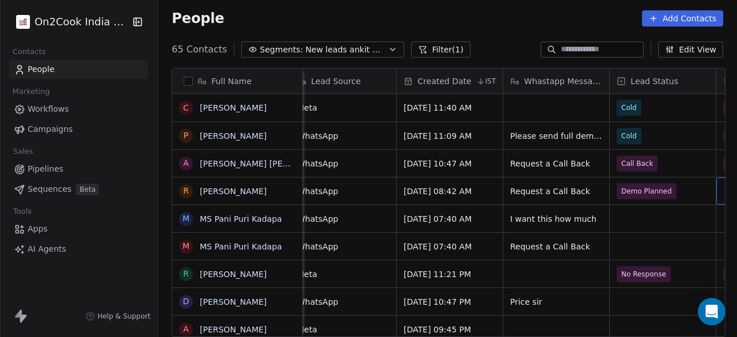
scroll to position [0, 865]
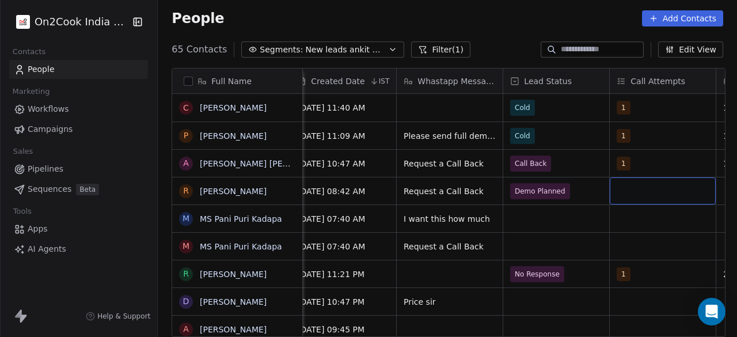
click at [630, 189] on div "grid" at bounding box center [663, 190] width 106 height 27
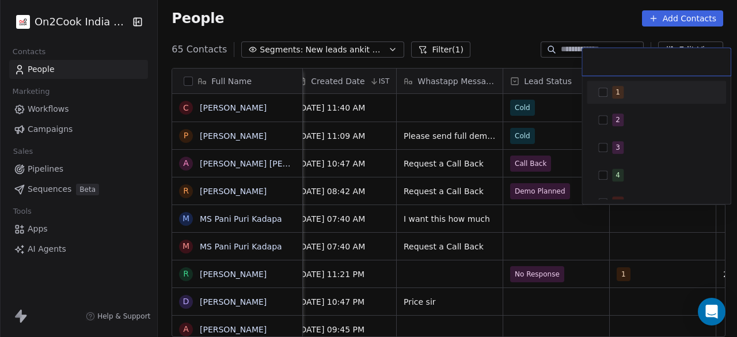
click at [616, 98] on span "1" at bounding box center [618, 92] width 12 height 13
click at [637, 211] on html "On2Cook India Pvt. Ltd. Contacts People Marketing Workflows Campaigns Sales Pip…" at bounding box center [368, 168] width 737 height 337
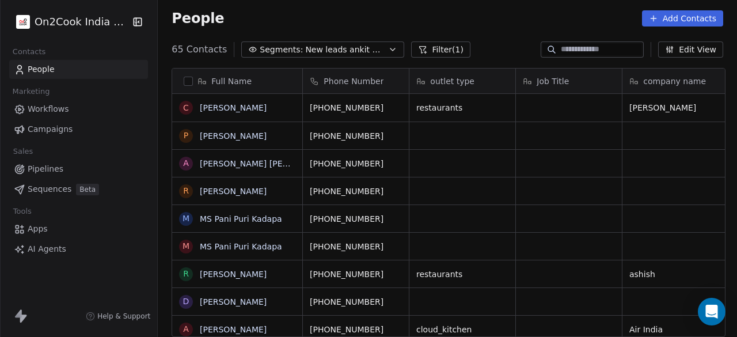
scroll to position [0, 0]
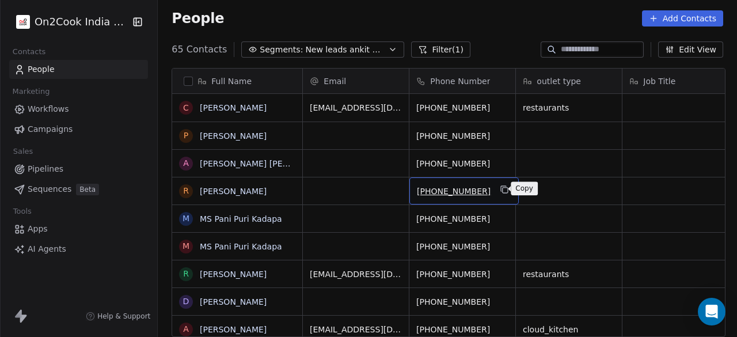
click at [501, 187] on icon "grid" at bounding box center [505, 189] width 9 height 9
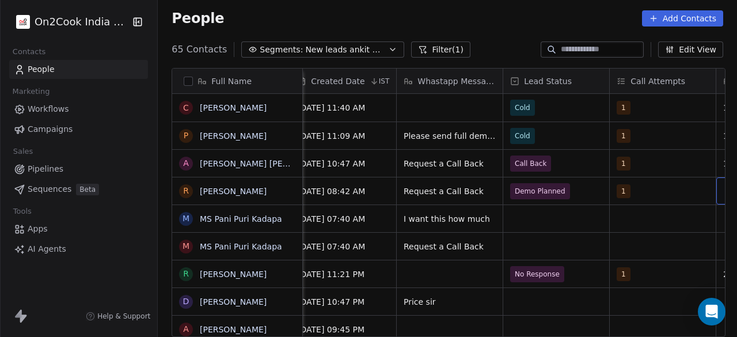
scroll to position [0, 972]
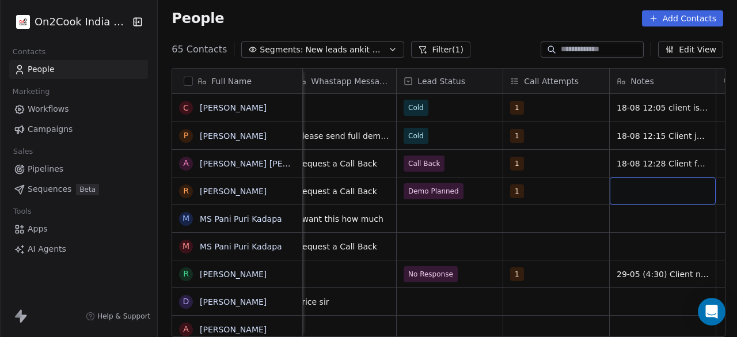
click at [662, 189] on div "grid" at bounding box center [663, 190] width 106 height 27
click at [629, 198] on textarea "**********" at bounding box center [660, 195] width 105 height 36
click at [703, 203] on textarea "**********" at bounding box center [660, 195] width 105 height 36
type textarea "**********"
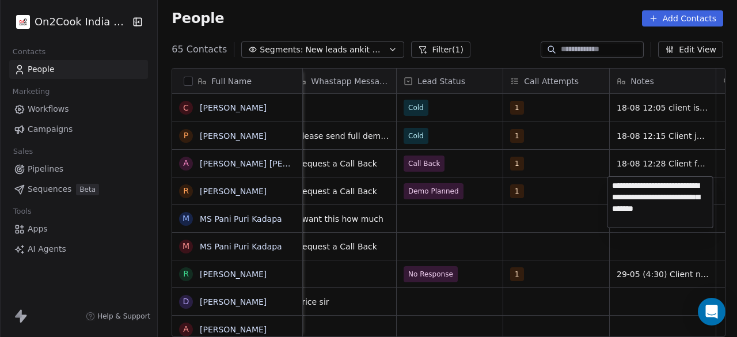
click at [545, 197] on html "On2Cook India Pvt. Ltd. Contacts People Marketing Workflows Campaigns Sales Pip…" at bounding box center [368, 168] width 737 height 337
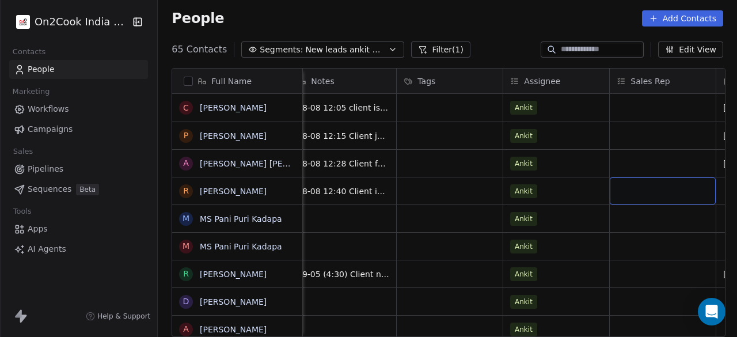
scroll to position [0, 1398]
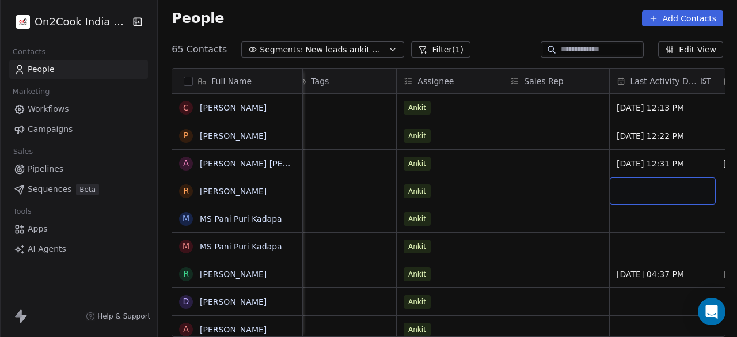
click at [674, 183] on div "grid" at bounding box center [663, 190] width 106 height 27
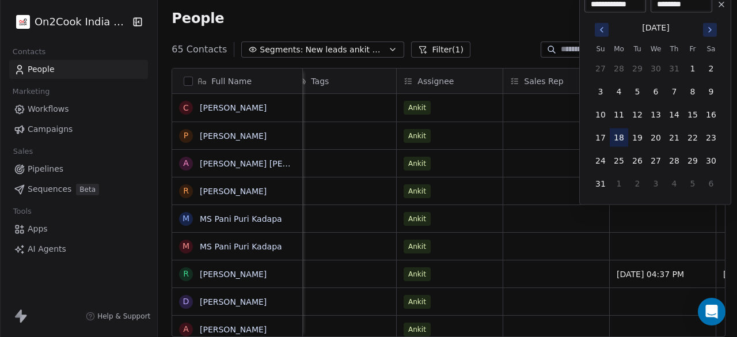
click at [614, 135] on button "18" at bounding box center [619, 137] width 18 height 18
click at [617, 135] on button "18" at bounding box center [619, 137] width 18 height 18
click at [566, 189] on html "On2Cook India Pvt. Ltd. Contacts People Marketing Workflows Campaigns Sales Pip…" at bounding box center [368, 168] width 737 height 337
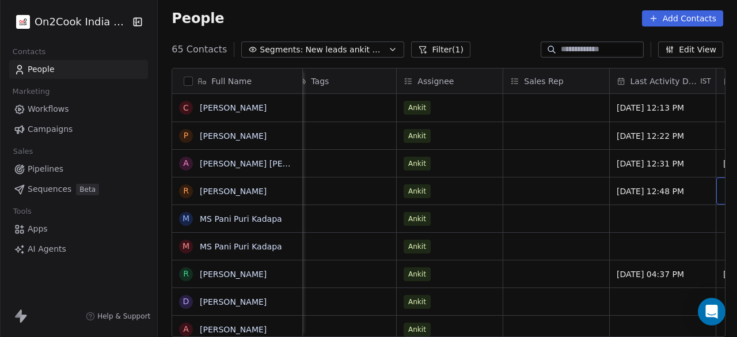
scroll to position [0, 1504]
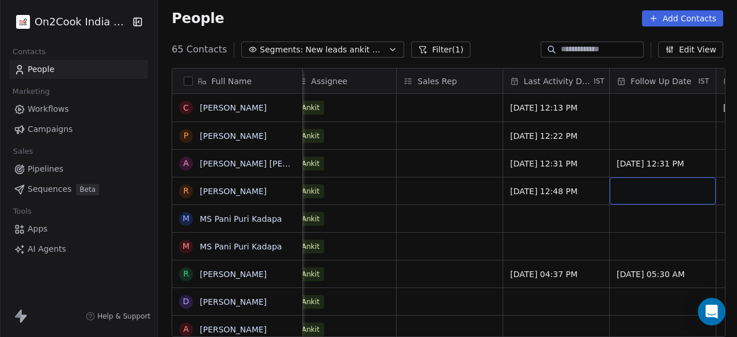
click at [625, 186] on div "grid" at bounding box center [663, 190] width 106 height 27
click at [626, 186] on div "grid" at bounding box center [663, 190] width 106 height 27
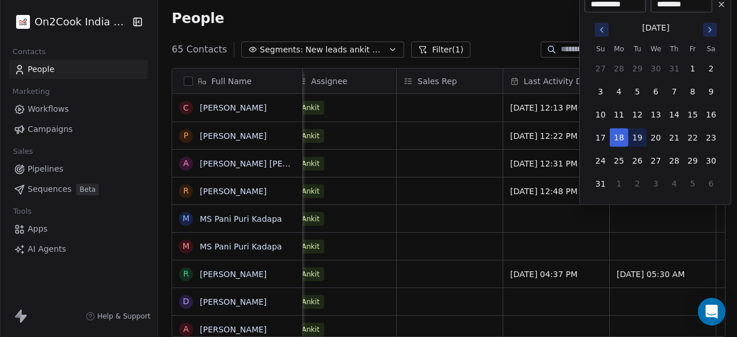
click at [637, 135] on button "19" at bounding box center [637, 137] width 18 height 18
type input "**********"
click at [485, 184] on html "On2Cook India Pvt. Ltd. Contacts People Marketing Workflows Campaigns Sales Pip…" at bounding box center [368, 168] width 737 height 337
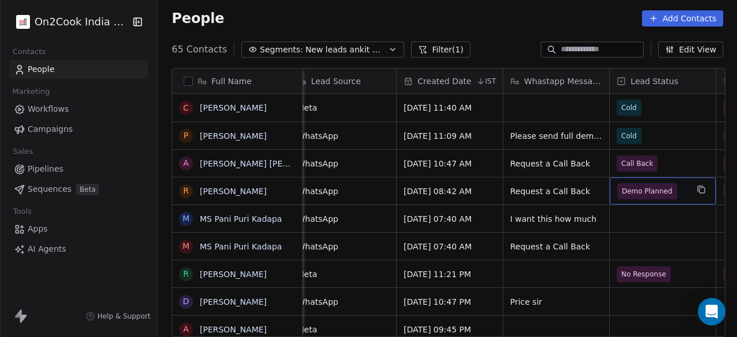
scroll to position [0, 865]
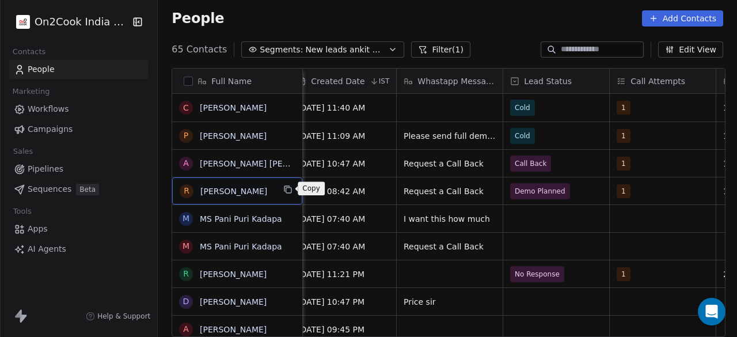
click at [285, 187] on icon "grid" at bounding box center [287, 189] width 9 height 9
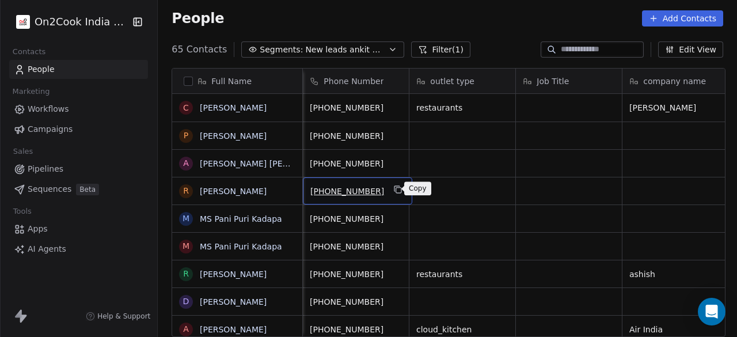
scroll to position [0, 0]
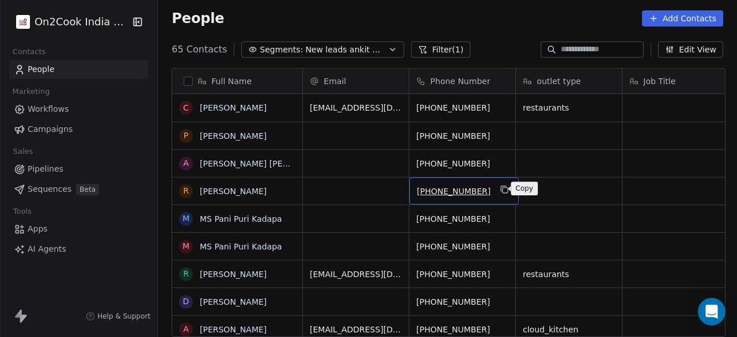
click at [503, 188] on icon "grid" at bounding box center [505, 190] width 5 height 5
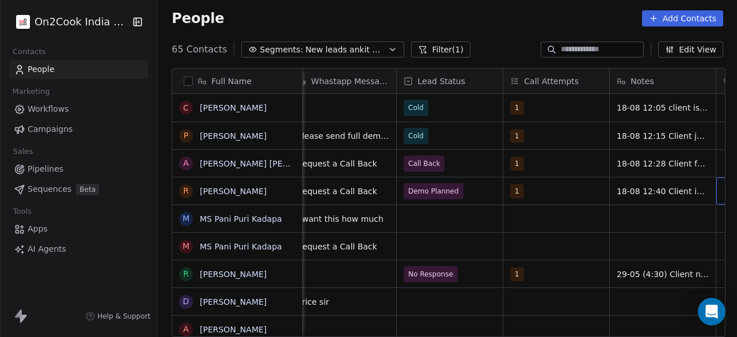
scroll to position [0, 1078]
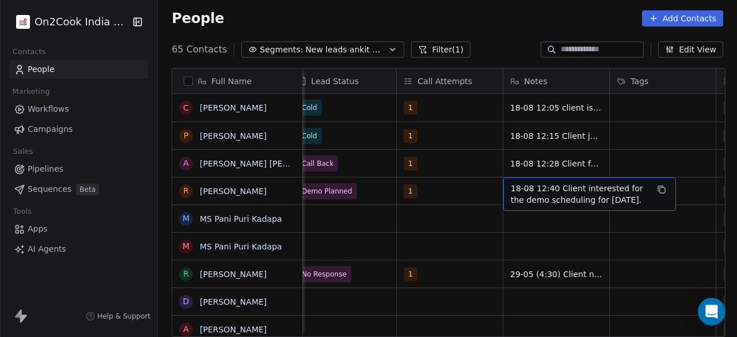
click at [631, 201] on span "18-08 12:40 Client interested for the demo scheduling for [DATE]." at bounding box center [579, 194] width 137 height 23
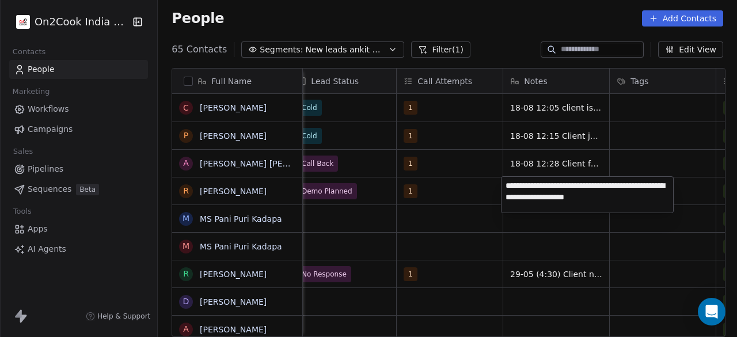
type textarea "**********"
click at [592, 223] on html "On2Cook India Pvt. Ltd. Contacts People Marketing Workflows Campaigns Sales Pip…" at bounding box center [368, 168] width 737 height 337
